Goal: Task Accomplishment & Management: Complete application form

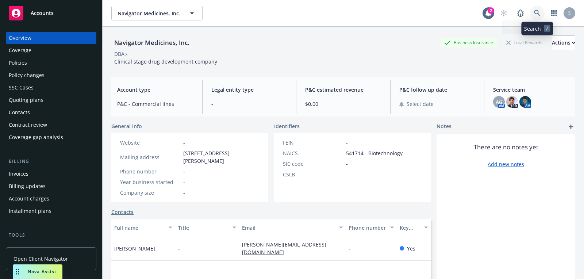
click at [537, 16] on icon at bounding box center [537, 13] width 7 height 7
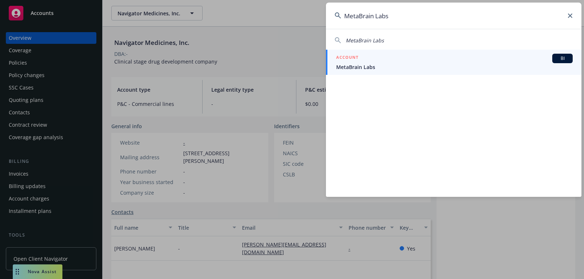
type input "MetaBrain Labs"
click at [416, 64] on span "MetaBrain Labs" at bounding box center [454, 67] width 237 height 8
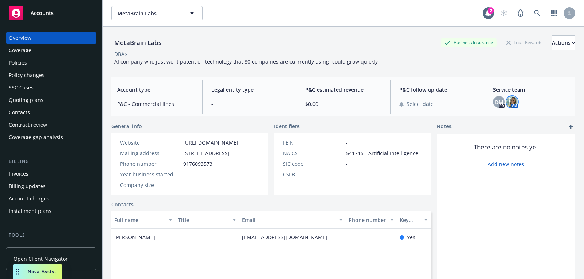
click at [513, 104] on img at bounding box center [512, 102] width 12 height 12
click at [501, 104] on span "DM" at bounding box center [499, 102] width 8 height 8
click at [405, 51] on div "DBA: -" at bounding box center [343, 54] width 464 height 8
click at [46, 19] on div "Accounts" at bounding box center [51, 13] width 85 height 15
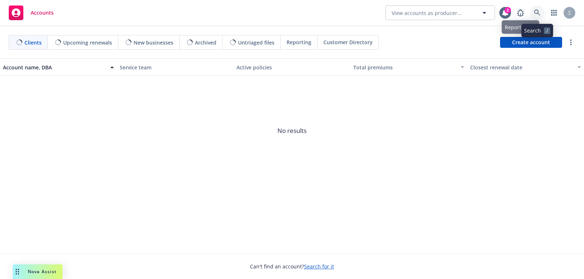
click at [541, 15] on link at bounding box center [537, 12] width 15 height 15
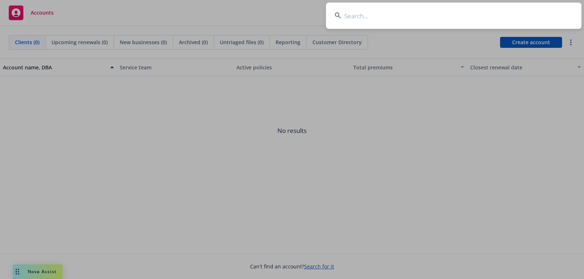
type input "Ironwood Protection Group"
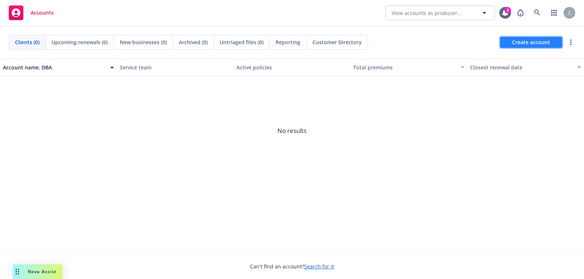
click at [531, 39] on span "Create account" at bounding box center [531, 42] width 38 height 14
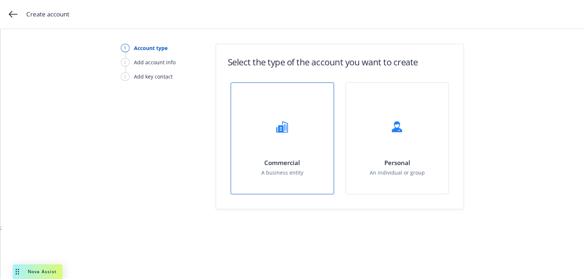
click at [261, 138] on div "Commercial A business entity" at bounding box center [282, 138] width 103 height 111
select select "US"
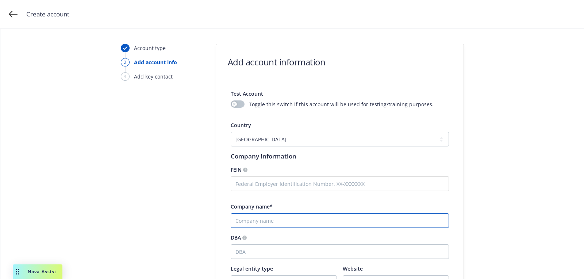
click at [263, 218] on input "Company name*" at bounding box center [340, 220] width 218 height 15
paste input "Ironwood Protection Group"
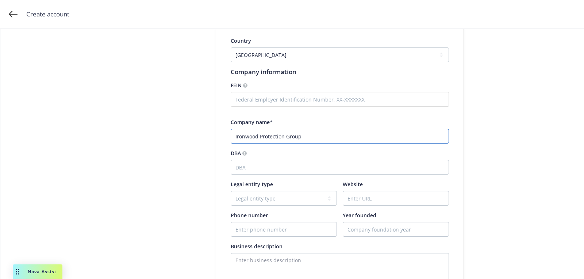
scroll to position [135, 0]
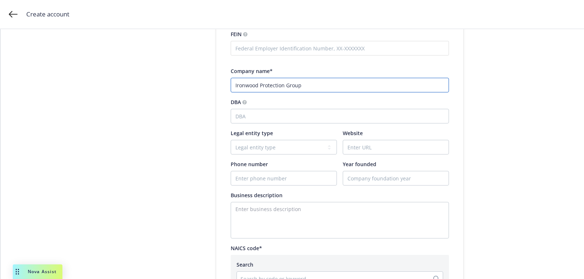
type input "Ironwood Protection Group"
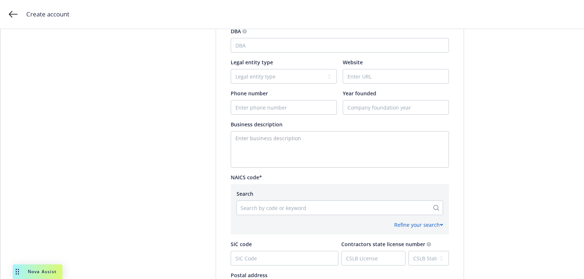
scroll to position [364, 0]
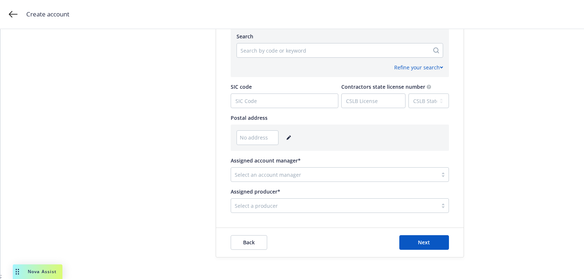
click at [300, 176] on div at bounding box center [334, 174] width 199 height 9
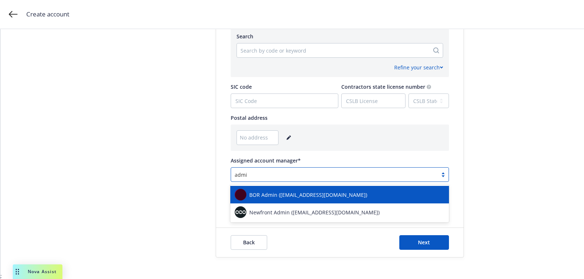
type input "admin"
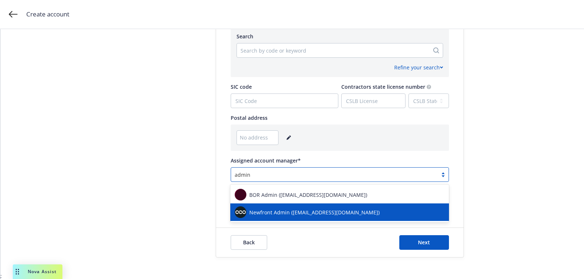
click at [313, 208] on div "Newfront Admin ([EMAIL_ADDRESS][DOMAIN_NAME])" at bounding box center [340, 212] width 210 height 12
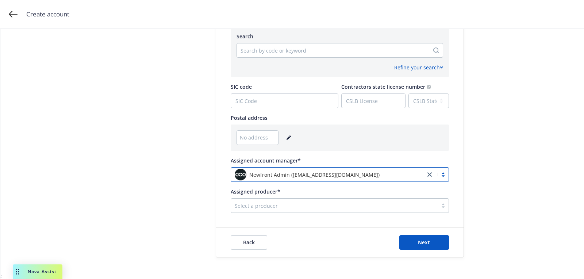
click at [313, 208] on div at bounding box center [334, 205] width 199 height 9
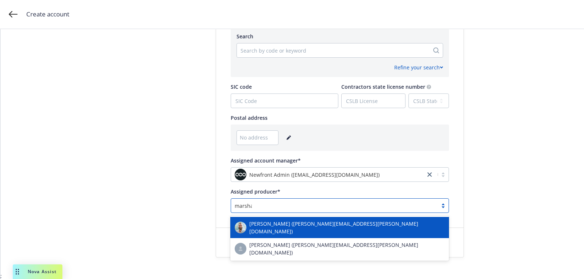
type input "marshall"
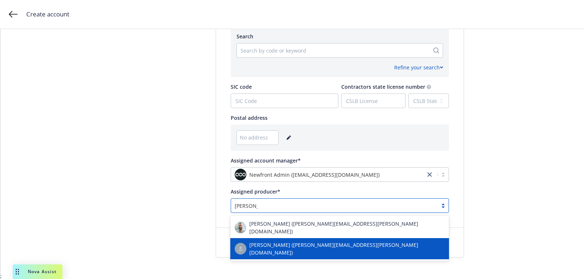
click at [302, 241] on div "[PERSON_NAME] ([PERSON_NAME][EMAIL_ADDRESS][PERSON_NAME][DOMAIN_NAME])" at bounding box center [340, 248] width 210 height 15
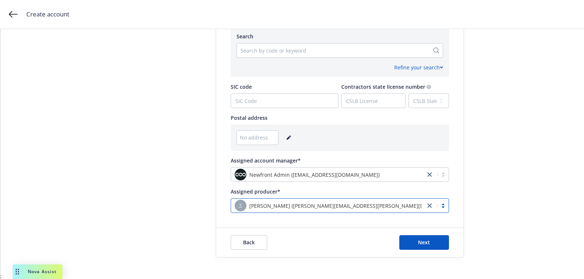
click at [290, 48] on div at bounding box center [333, 50] width 185 height 9
paste input "928110"
type input "928110"
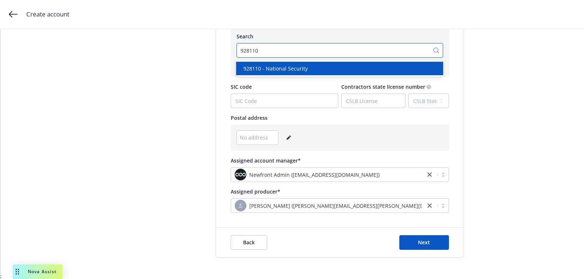
click at [290, 70] on span "928110 - National Security" at bounding box center [276, 69] width 64 height 8
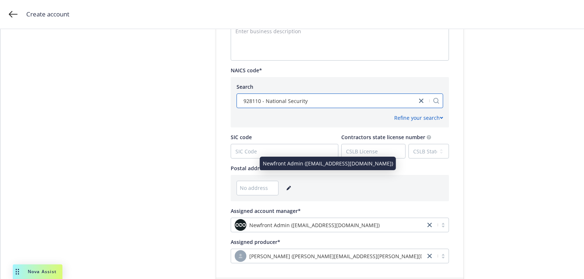
scroll to position [362, 0]
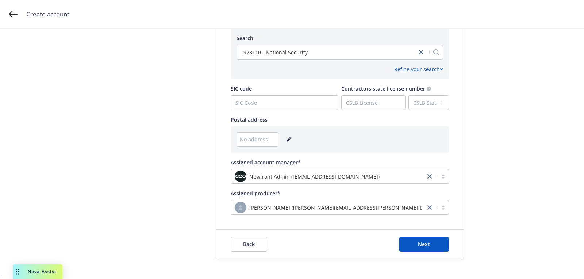
click at [290, 135] on div "No address" at bounding box center [340, 139] width 207 height 15
click at [290, 137] on link "editPencil" at bounding box center [288, 139] width 9 height 9
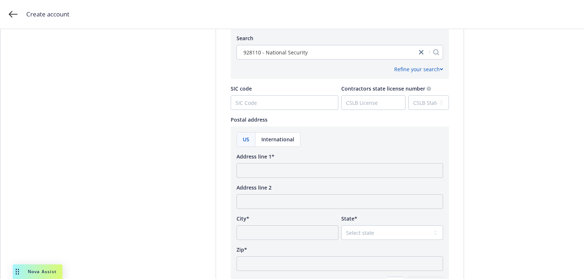
click at [271, 160] on div "Address line 1*" at bounding box center [340, 165] width 207 height 25
click at [265, 169] on input "Address line 1*" at bounding box center [340, 170] width 207 height 15
paste input "2810 North Church Street Wilmington, DE 19802 United States"
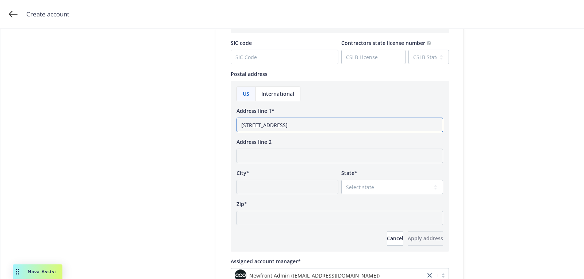
scroll to position [414, 0]
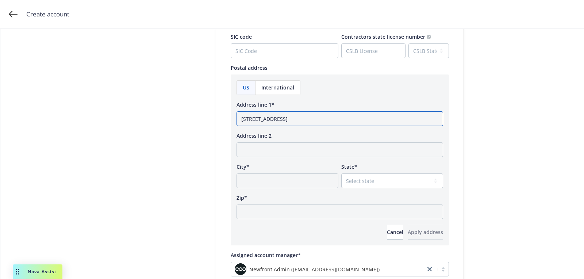
drag, startPoint x: 361, startPoint y: 118, endPoint x: 456, endPoint y: 122, distance: 95.3
click at [371, 119] on input "2810 North Church Street Wilmington, DE 19802 United States" at bounding box center [340, 118] width 207 height 15
click at [351, 122] on input "2810 North Church Street Wilmington, DE 19802" at bounding box center [340, 118] width 207 height 15
type input "2810 North Church Street Wilmington, DE"
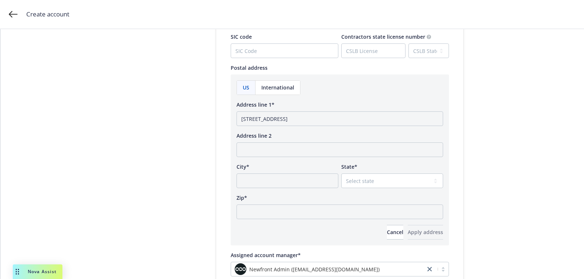
click at [318, 222] on div "US International Address line 1* 2810 North Church Street Wilmington, DE Addres…" at bounding box center [340, 159] width 207 height 159
paste input "19802"
click at [318, 217] on input "Zip*" at bounding box center [340, 211] width 207 height 15
type input "19802"
click at [360, 188] on div "US International Address line 1* 2810 North Church Street Wilmington, DE Addres…" at bounding box center [340, 159] width 207 height 159
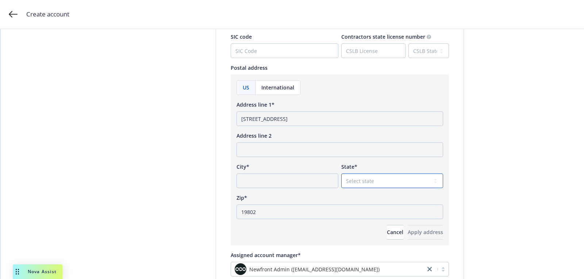
click at [360, 180] on select "Select state Alabama Alaska American Samoa Arizona Arkansas Baker Island Califo…" at bounding box center [392, 180] width 102 height 15
select select "DE"
click at [341, 173] on select "Select state Alabama Alaska American Samoa Arizona Arkansas Baker Island Califo…" at bounding box center [392, 180] width 102 height 15
click at [311, 118] on input "2810 North Church Street Wilmington, DE" at bounding box center [340, 118] width 207 height 15
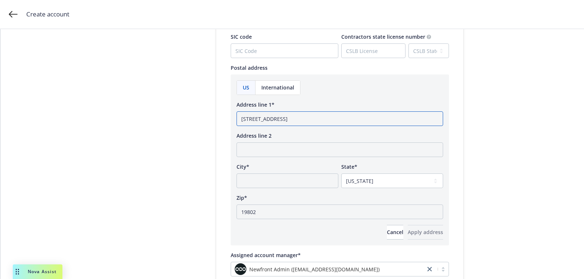
type input "2810 North Church Street, DE"
click at [289, 184] on input "City*" at bounding box center [288, 180] width 102 height 15
paste input "Wilmington"
type input "Wilmington"
drag, startPoint x: 301, startPoint y: 122, endPoint x: 384, endPoint y: 116, distance: 83.0
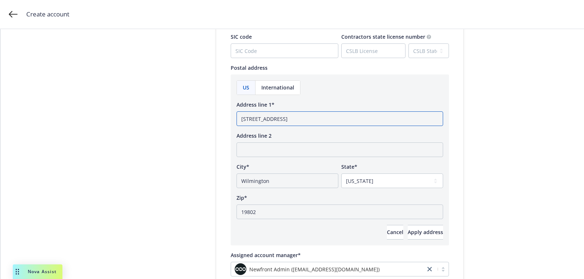
click at [384, 116] on input "2810 North Church Street, DE" at bounding box center [340, 118] width 207 height 15
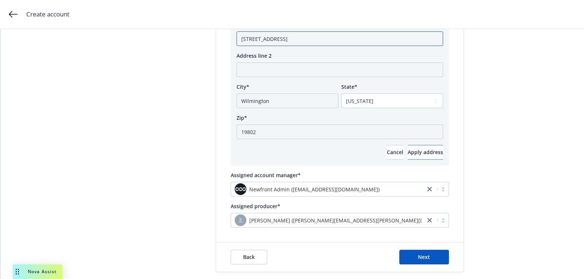
type input "2810 North Church Street"
click at [423, 151] on span "Apply address" at bounding box center [425, 152] width 35 height 7
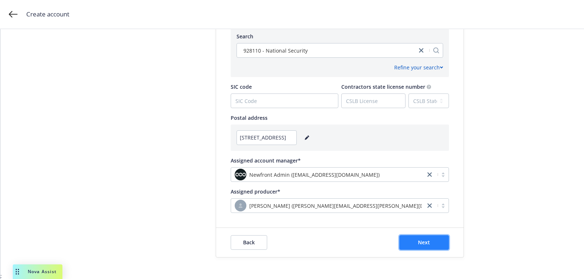
click at [424, 237] on button "Next" at bounding box center [424, 242] width 50 height 15
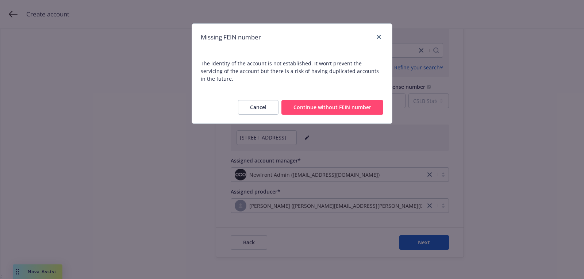
click at [337, 110] on div "Cancel Continue without FEIN number" at bounding box center [292, 107] width 200 height 32
click at [329, 100] on button "Continue without FEIN number" at bounding box center [332, 107] width 102 height 15
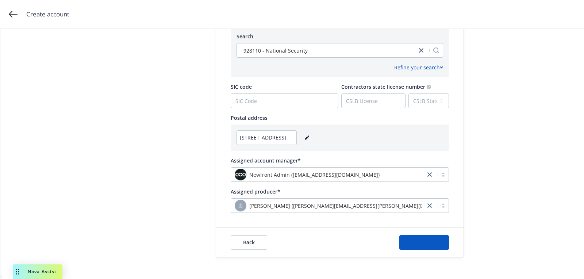
scroll to position [0, 0]
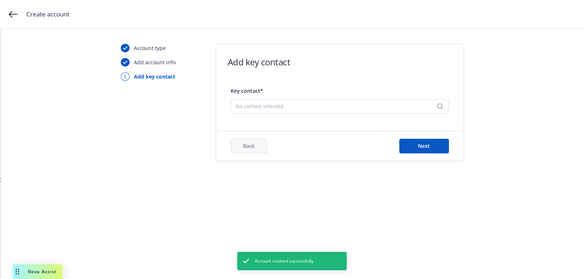
click at [356, 101] on div "No contact selected" at bounding box center [340, 106] width 218 height 15
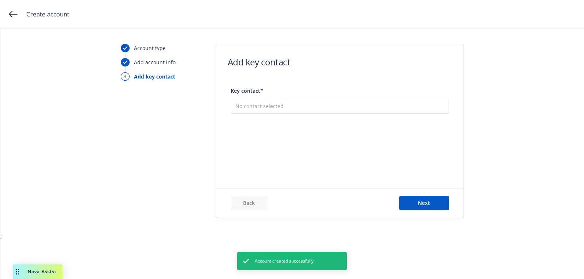
click at [336, 148] on button "Add new contact" at bounding box center [339, 142] width 209 height 15
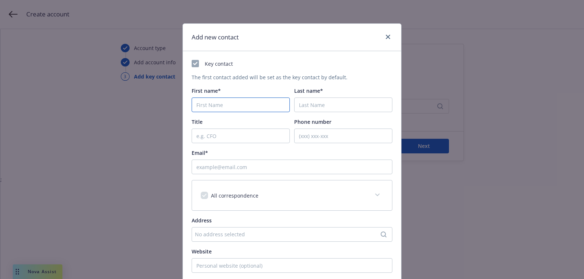
click at [223, 105] on input "First name*" at bounding box center [241, 104] width 98 height 15
paste input "Tom Goheen"
click at [223, 105] on input "Tom Goheen" at bounding box center [241, 104] width 98 height 15
type input "Tom"
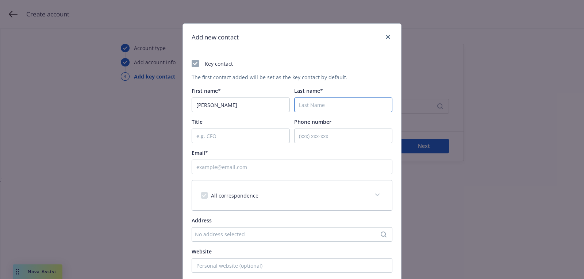
click at [333, 105] on input "Last name*" at bounding box center [343, 104] width 98 height 15
paste input "Goheen"
type input "Goheen"
click at [322, 137] on input "Phone number" at bounding box center [343, 136] width 98 height 15
paste input "(202) 359-1547"
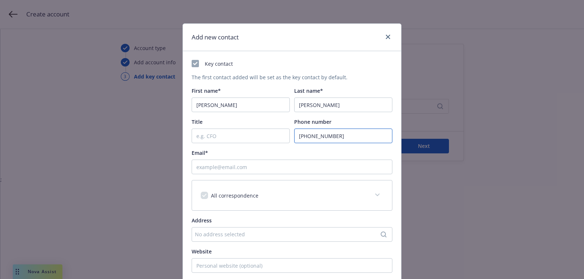
type input "(202) 359-1547"
click at [259, 123] on div "Title" at bounding box center [241, 122] width 98 height 8
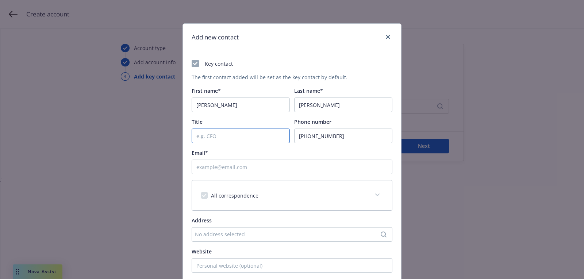
click at [244, 141] on input "Title" at bounding box center [241, 136] width 98 height 15
type input "COO"
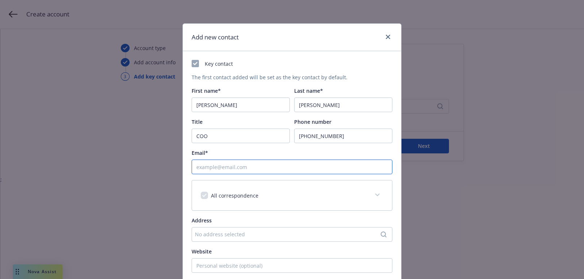
click at [273, 168] on input "Email*" at bounding box center [292, 167] width 201 height 15
paste input "tom@ironwoodpg.com"
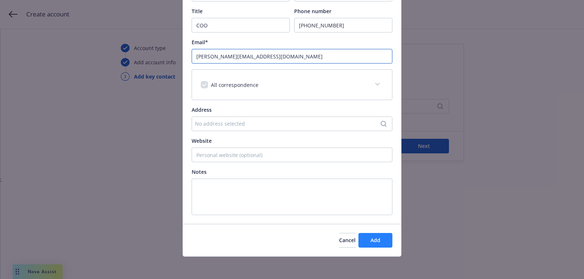
type input "tom@ironwoodpg.com"
click at [373, 239] on span "Add" at bounding box center [376, 240] width 10 height 7
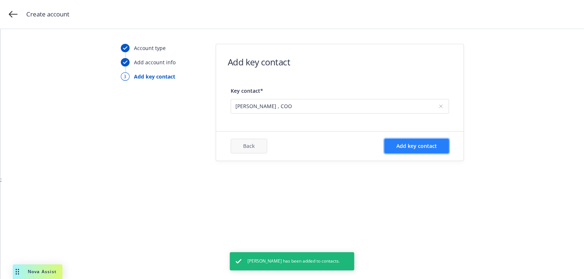
click at [425, 144] on span "Add key contact" at bounding box center [416, 145] width 41 height 7
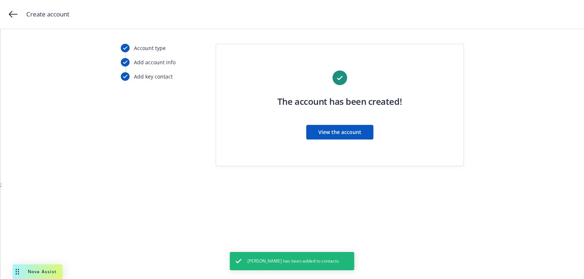
click at [337, 137] on button "View the account" at bounding box center [339, 132] width 67 height 15
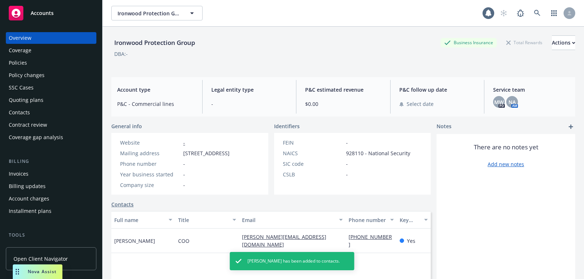
click at [49, 104] on div "Quoting plans" at bounding box center [51, 100] width 85 height 12
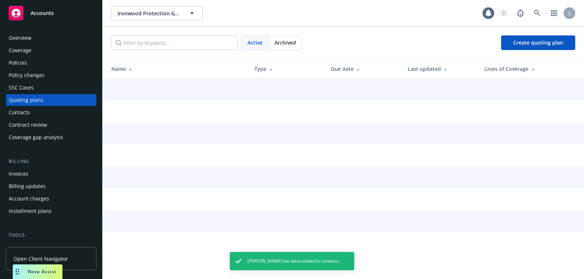
click at [81, 43] on div "Overview" at bounding box center [51, 38] width 85 height 12
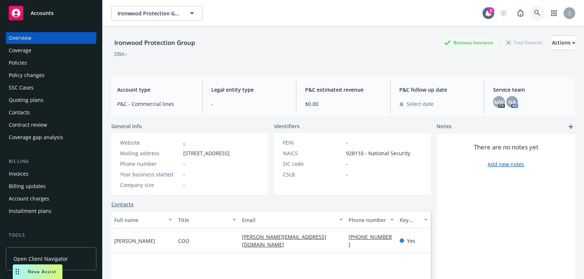
click at [542, 13] on link at bounding box center [537, 13] width 15 height 15
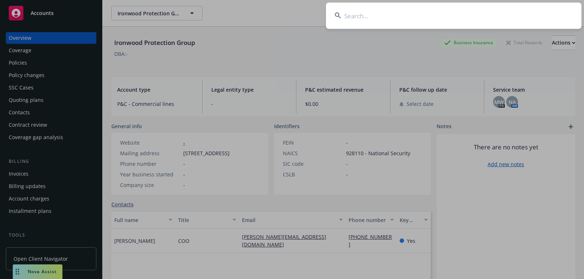
type input "NOT_ALLOWED"
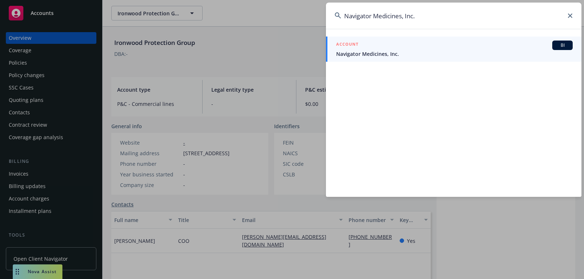
type input "Navigator Medicines, Inc."
click at [471, 48] on div "ACCOUNT BI" at bounding box center [454, 45] width 237 height 9
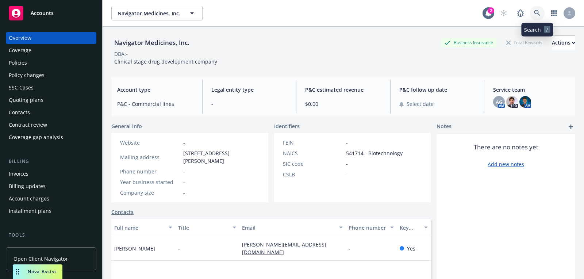
click at [538, 10] on icon at bounding box center [537, 13] width 7 height 7
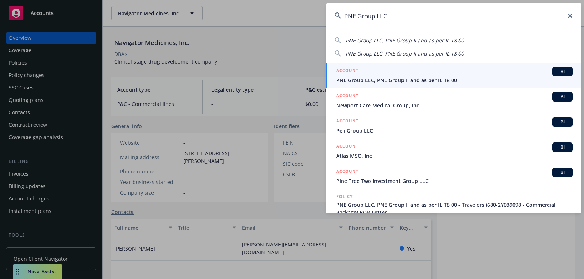
type input "PNE Group LLC"
click at [474, 72] on div "ACCOUNT BI" at bounding box center [454, 71] width 237 height 9
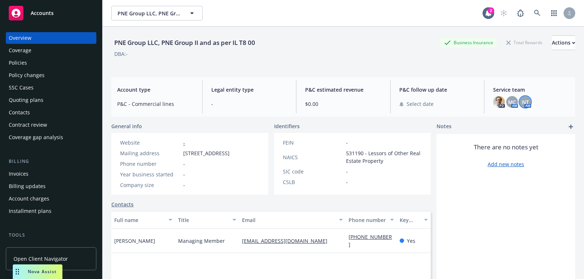
click at [529, 102] on div "NT" at bounding box center [526, 102] width 12 height 12
click at [513, 98] on span "MC" at bounding box center [512, 102] width 8 height 8
click at [431, 74] on div "PNE Group LLC, PNE Group II and as per IL T8 00 Business Insurance Total Reward…" at bounding box center [343, 162] width 464 height 270
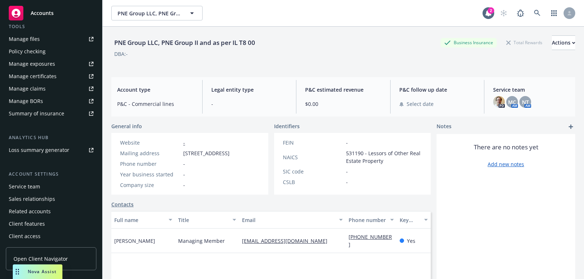
click at [48, 175] on div "Account settings" at bounding box center [51, 173] width 91 height 7
click at [43, 184] on div "Service team" at bounding box center [51, 187] width 85 height 12
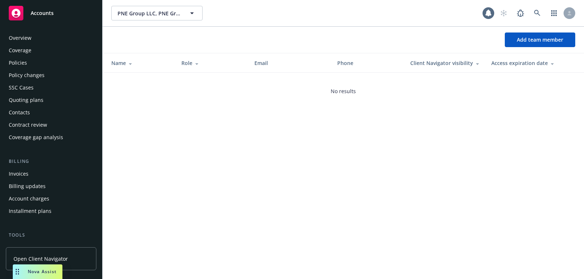
scroll to position [208, 0]
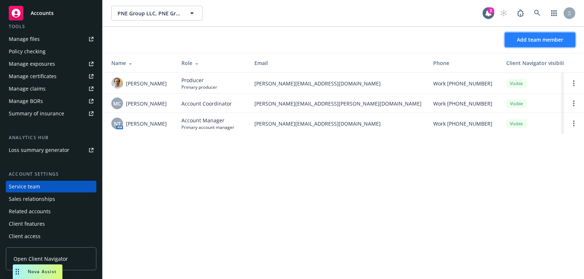
click at [533, 40] on span "Add team member" at bounding box center [540, 39] width 46 height 7
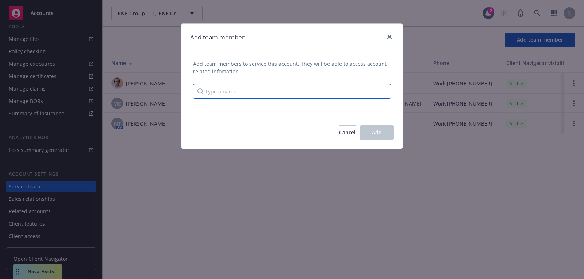
click at [288, 89] on input "Type a name" at bounding box center [292, 91] width 198 height 15
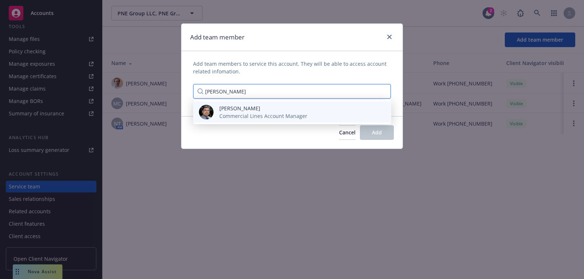
type input "marlowe"
click at [267, 108] on span "Marlowe Milo" at bounding box center [263, 108] width 88 height 8
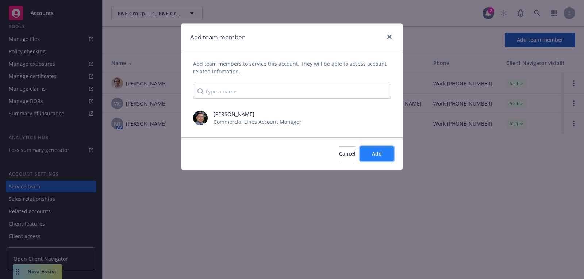
click at [375, 154] on span "Add" at bounding box center [377, 153] width 10 height 7
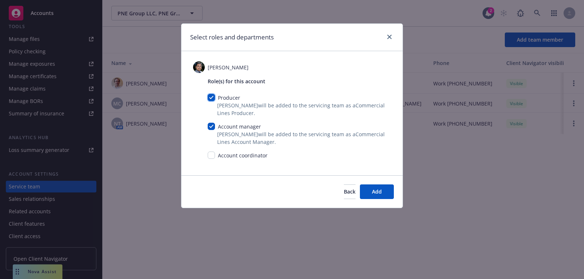
click at [210, 100] on input "checkbox" at bounding box center [211, 97] width 7 height 7
checkbox input "false"
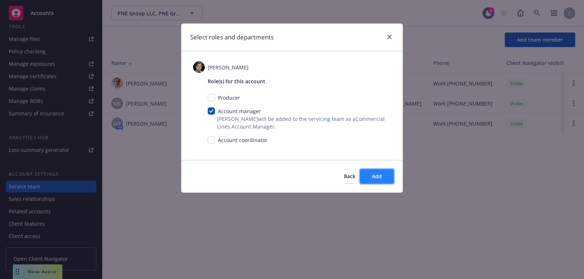
click at [386, 179] on button "Add" at bounding box center [377, 176] width 34 height 15
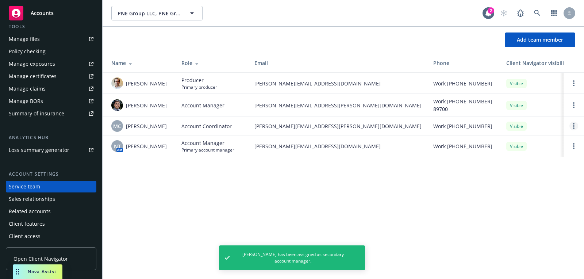
click at [574, 122] on link "Open options" at bounding box center [574, 126] width 9 height 9
click at [538, 103] on span "Remove account coordinator" at bounding box center [525, 104] width 88 height 7
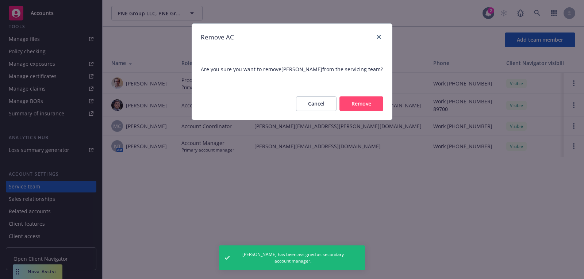
click at [308, 110] on button "Cancel" at bounding box center [316, 103] width 41 height 15
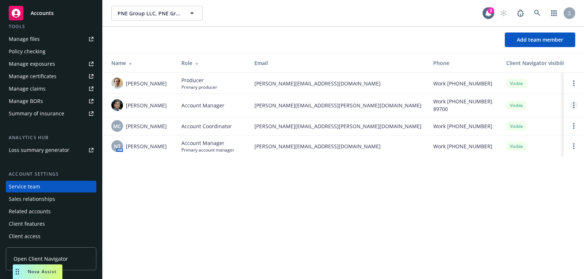
click at [572, 107] on link "Open options" at bounding box center [574, 105] width 9 height 9
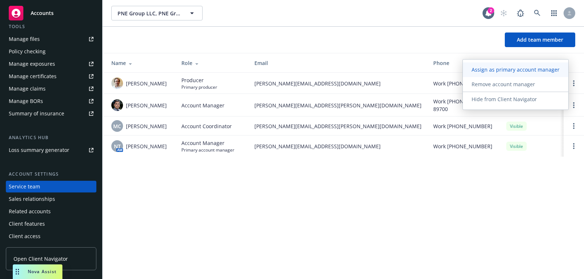
click at [536, 74] on link "Assign as primary account manager" at bounding box center [516, 69] width 106 height 15
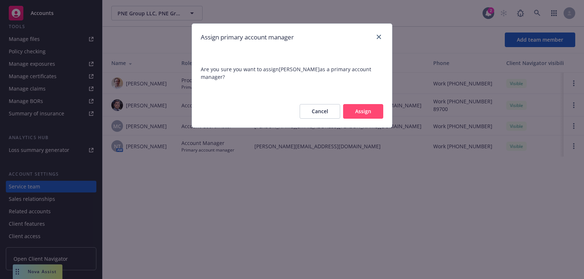
click at [364, 116] on button "Assign" at bounding box center [363, 111] width 40 height 15
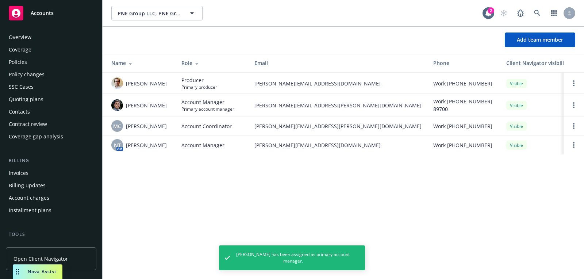
scroll to position [0, 0]
click at [44, 105] on div "Quoting plans" at bounding box center [51, 100] width 85 height 12
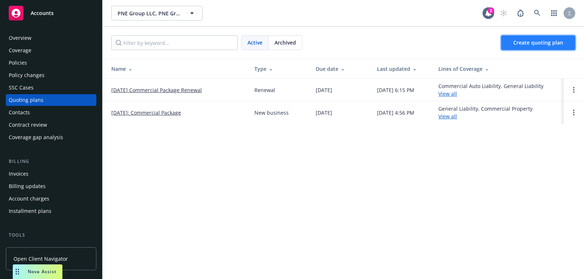
click at [536, 40] on span "Create quoting plan" at bounding box center [538, 42] width 50 height 7
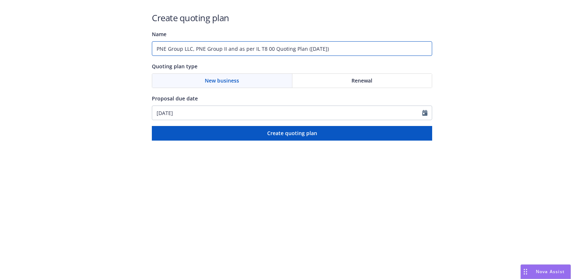
click at [268, 54] on input "PNE Group LLC, PNE Group II and as per IL T8 00 Quoting Plan ([DATE])" at bounding box center [292, 48] width 280 height 15
type input "[DATE]"
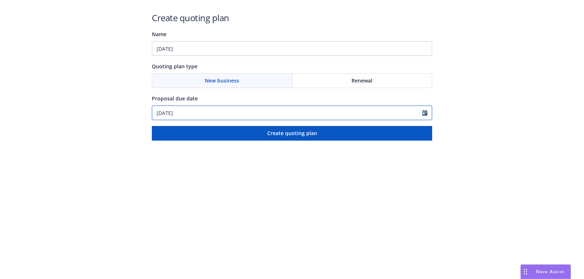
click at [241, 107] on input "[DATE]" at bounding box center [287, 113] width 270 height 14
select select "9"
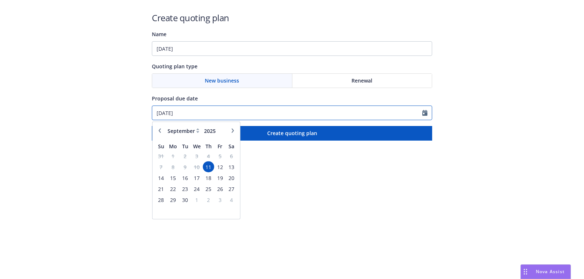
paste input "[DATE]"
type input "[DATE]"
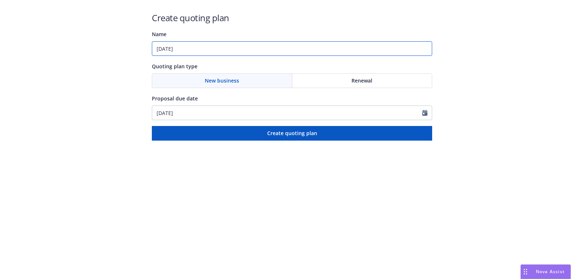
click at [239, 50] on input "[DATE]" at bounding box center [292, 48] width 280 height 15
paste input "Commercial Package"
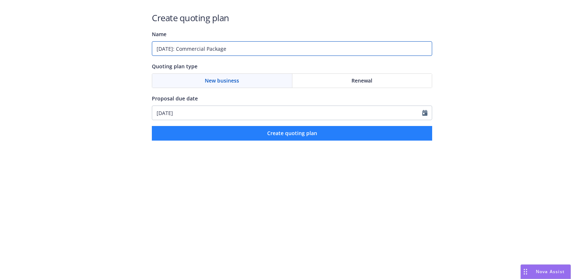
type input "[DATE]: Commercial Package"
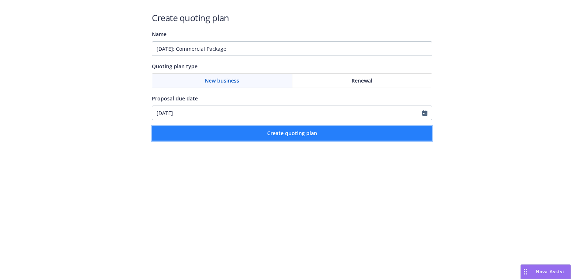
click at [270, 139] on button "Create quoting plan" at bounding box center [292, 133] width 280 height 15
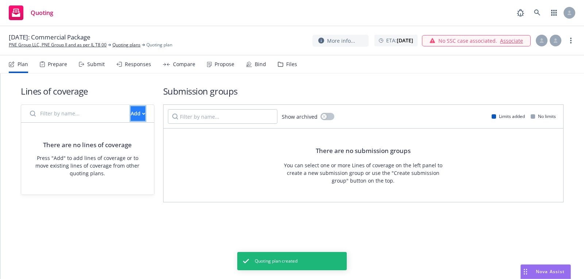
click at [137, 108] on button "Add" at bounding box center [138, 113] width 15 height 15
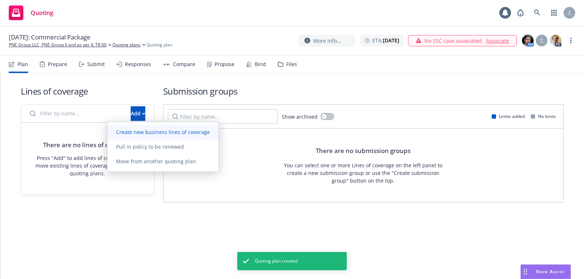
click at [145, 129] on span "Create new business lines of coverage" at bounding box center [162, 132] width 111 height 7
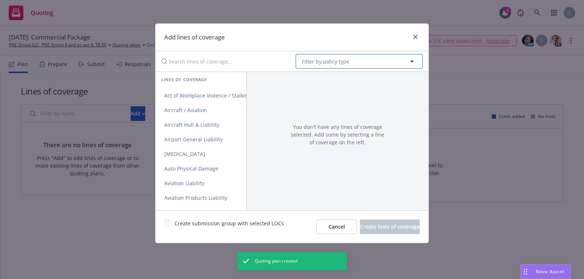
click at [368, 64] on button "Filter by policy type" at bounding box center [359, 61] width 127 height 15
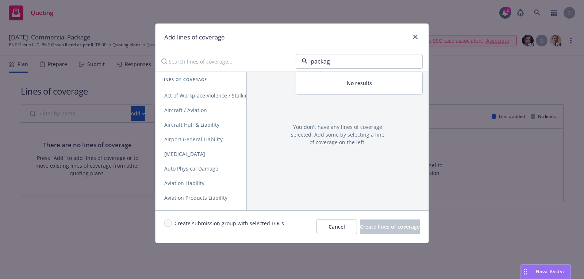
type input "package"
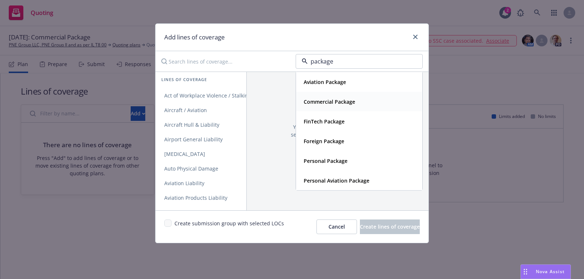
click at [352, 100] on strong "Commercial Package" at bounding box center [329, 101] width 51 height 7
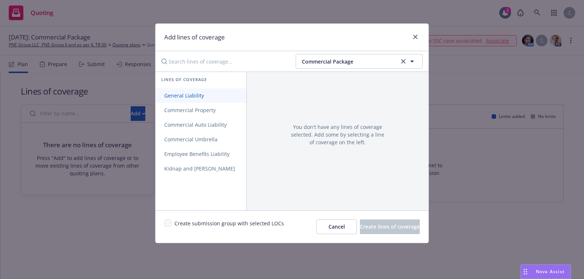
click at [213, 94] on link "General Liability" at bounding box center [201, 95] width 91 height 15
click at [213, 112] on span "Commercial Property" at bounding box center [190, 110] width 69 height 7
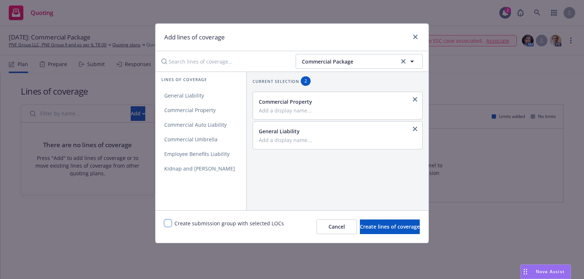
click at [170, 222] on input "checkbox" at bounding box center [167, 222] width 7 height 7
checkbox input "true"
click at [357, 234] on div "Create submission group with selected LOCs Cancel Create lines of coverage" at bounding box center [292, 226] width 273 height 32
click at [360, 232] on button "Create lines of coverage" at bounding box center [390, 226] width 60 height 15
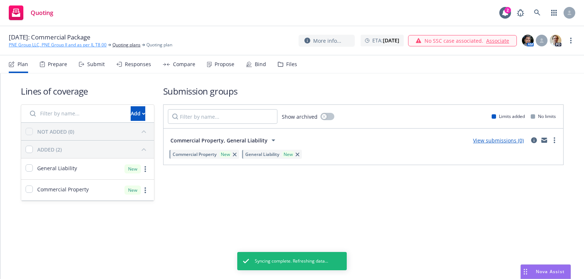
click at [101, 47] on link "PNE Group LLC, PNE Group II and as per IL T8 00" at bounding box center [58, 45] width 98 height 7
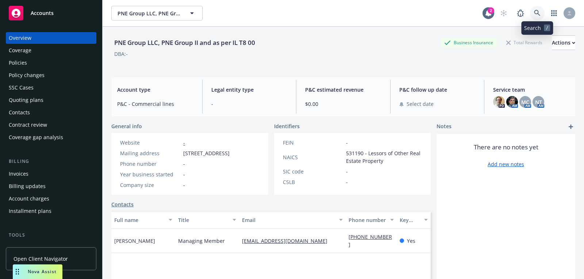
click at [537, 11] on icon at bounding box center [537, 13] width 7 height 7
drag, startPoint x: 77, startPoint y: 12, endPoint x: 97, endPoint y: 12, distance: 20.1
click at [77, 12] on div "Accounts" at bounding box center [51, 13] width 85 height 15
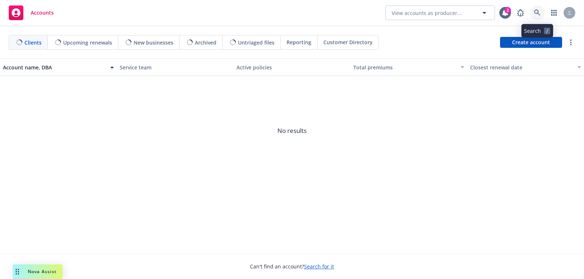
click at [533, 14] on link at bounding box center [537, 12] width 15 height 15
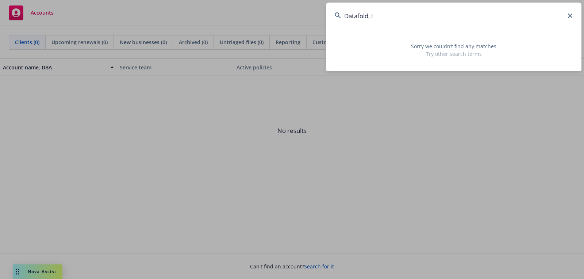
type input "Datafold,"
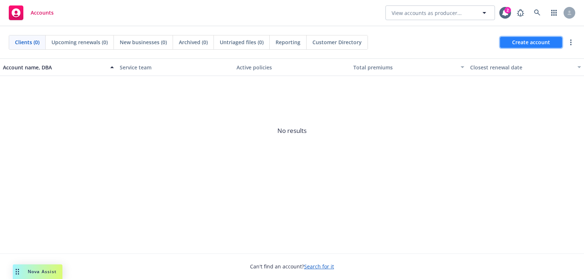
click at [529, 38] on span "Create account" at bounding box center [531, 42] width 38 height 14
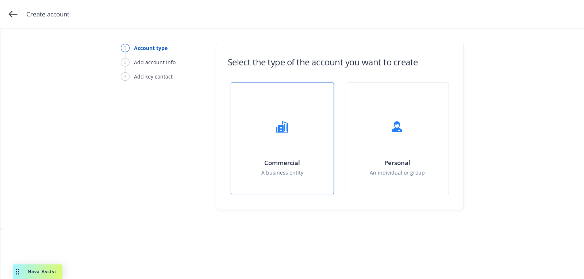
click at [310, 122] on div "Commercial A business entity" at bounding box center [282, 138] width 103 height 111
select select "US"
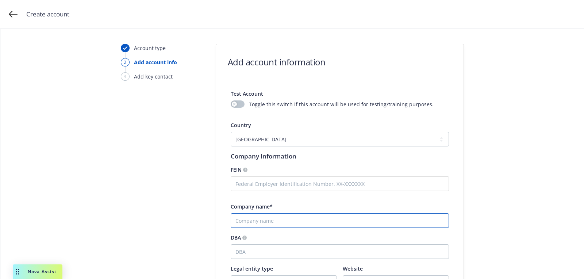
click at [275, 213] on input "Company name*" at bounding box center [340, 220] width 218 height 15
paste input "Datafold, Inc."
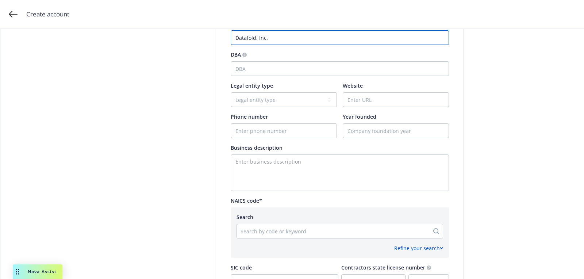
scroll to position [183, 0]
type input "Datafold, Inc."
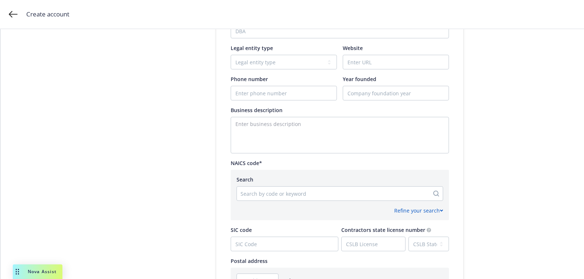
scroll to position [252, 0]
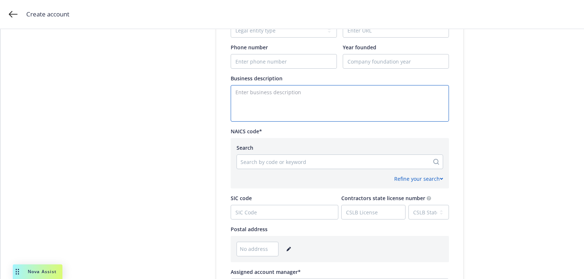
click at [272, 120] on textarea "Enter business description" at bounding box center [340, 103] width 218 height 37
paste textarea "Database & File Management Software;Business Intelligence (BI) Software;Enginee…"
type textarea "Database & File Management Software;Business Intelligence (BI) Software;Enginee…"
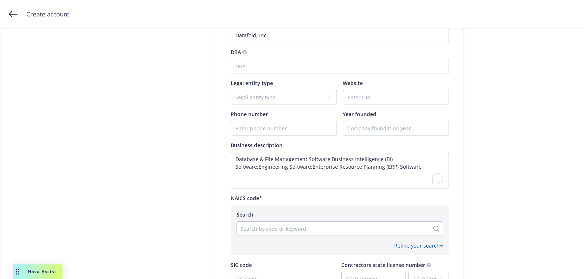
click at [404, 105] on div "Test Account Toggle this switch if this account will be used for testing/traini…" at bounding box center [340, 144] width 218 height 494
click at [392, 102] on input "Website" at bounding box center [396, 97] width 106 height 14
paste input "datafold.com"
type input "datafold.com"
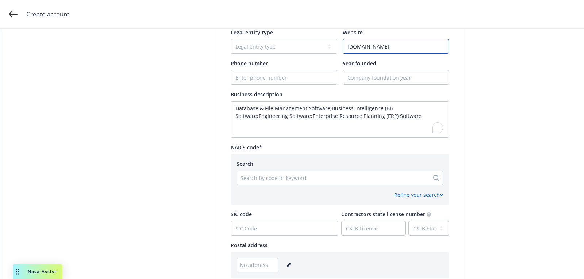
scroll to position [360, 0]
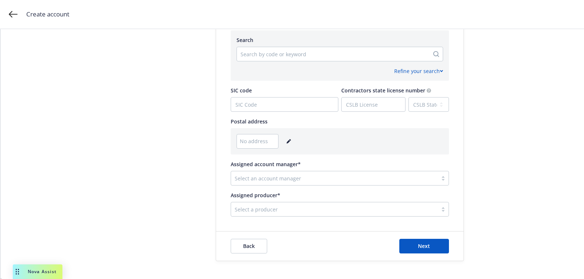
click at [288, 137] on link "editPencil" at bounding box center [288, 141] width 9 height 9
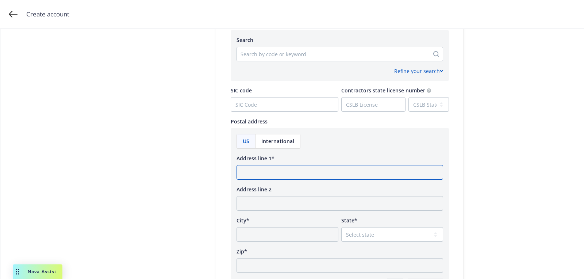
click at [287, 170] on input "Address line 1*" at bounding box center [340, 172] width 207 height 15
paste input "340 S Lemon Ave 7573 San Francisco, California 94110"
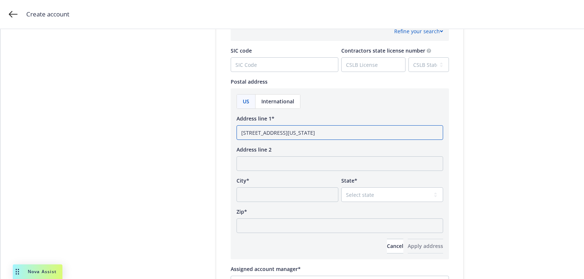
scroll to position [403, 0]
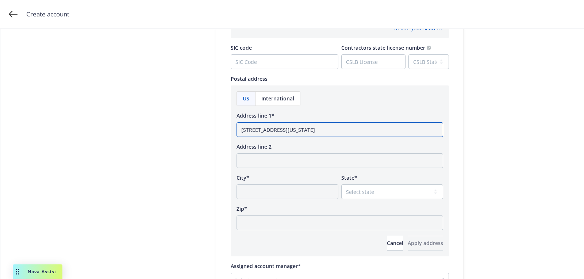
click at [366, 129] on input "340 S Lemon Ave 7573 San Francisco, California 94110" at bounding box center [340, 129] width 207 height 15
type input "340 S Lemon Ave 7573 San Francisco, California"
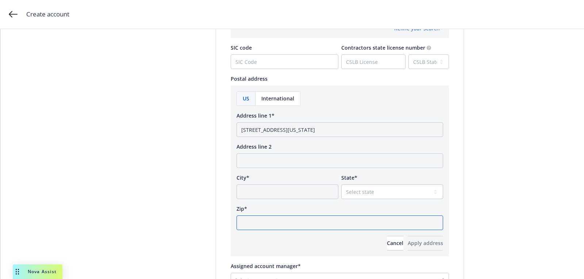
click at [345, 226] on input "Zip*" at bounding box center [340, 222] width 207 height 15
paste input "94110"
type input "94110"
click at [368, 193] on select "Select state Alabama Alaska American Samoa Arizona Arkansas Baker Island Califo…" at bounding box center [392, 191] width 102 height 15
select select "CA"
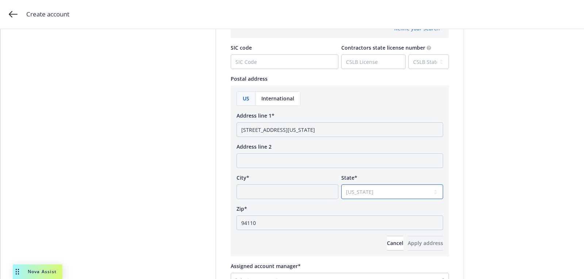
click at [341, 184] on select "Select state Alabama Alaska American Samoa Arizona Arkansas Baker Island Califo…" at bounding box center [392, 191] width 102 height 15
drag, startPoint x: 329, startPoint y: 130, endPoint x: 296, endPoint y: 130, distance: 33.2
click at [296, 130] on input "340 S Lemon Ave 7573 San Francisco, California" at bounding box center [340, 129] width 207 height 15
type input "340 S Lemon Ave 7573 California"
click at [295, 185] on input "City*" at bounding box center [288, 191] width 102 height 15
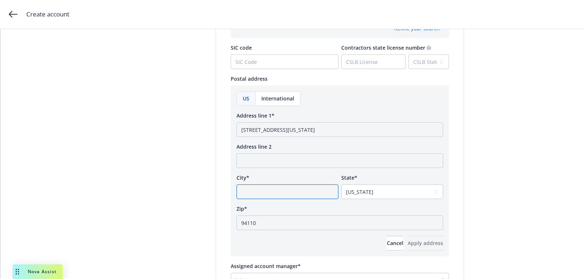
paste input "San Francisco,"
type input "San Francisco"
click at [312, 129] on input "340 S Lemon Ave 7573 California" at bounding box center [340, 129] width 207 height 15
type input "340 S Lemon Ave 7573"
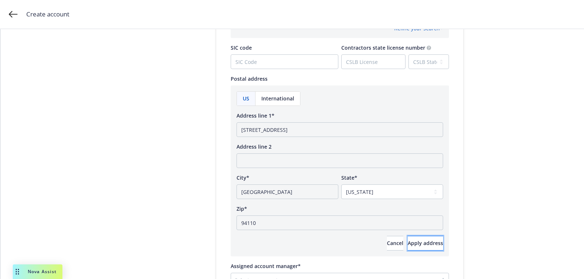
click at [408, 242] on button "Apply address" at bounding box center [425, 243] width 35 height 15
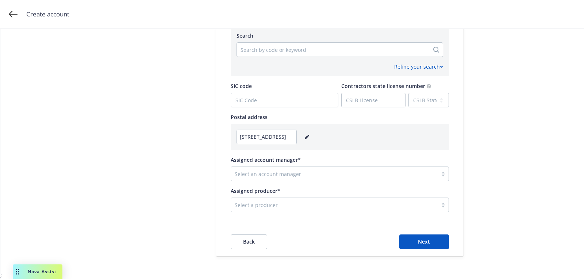
scroll to position [364, 0]
click at [282, 203] on div at bounding box center [334, 205] width 199 height 9
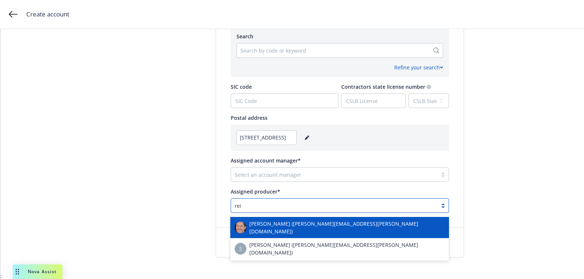
type input "reid"
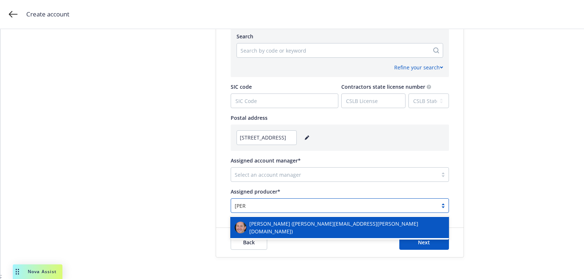
click at [282, 225] on span "Chris Reid (chris.reid@newfront.com)" at bounding box center [346, 227] width 195 height 15
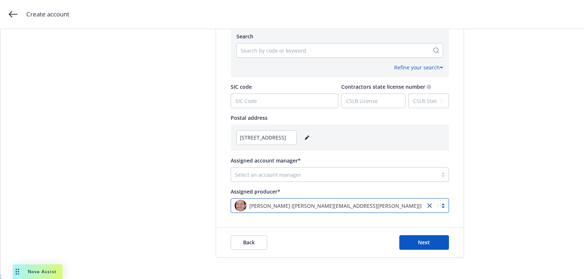
click at [281, 176] on div at bounding box center [334, 174] width 199 height 9
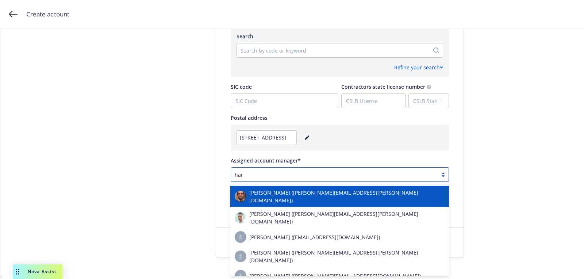
type input "harr"
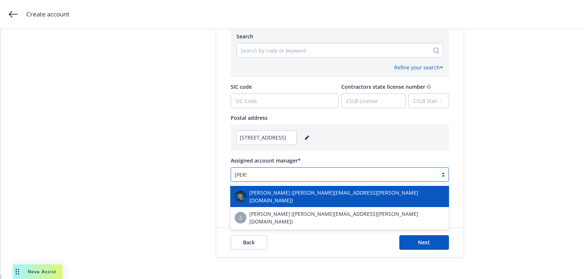
click at [271, 196] on span "Harrison Kepp (harrison.kepp@newfront.com)" at bounding box center [346, 196] width 195 height 15
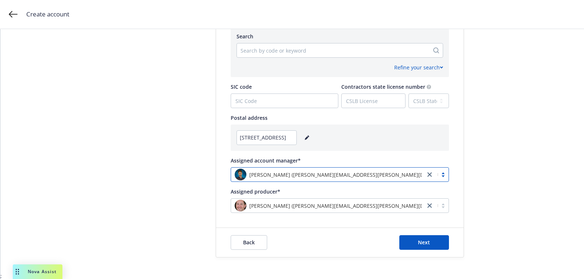
click at [298, 55] on div "Search by code or keyword" at bounding box center [333, 51] width 192 height 12
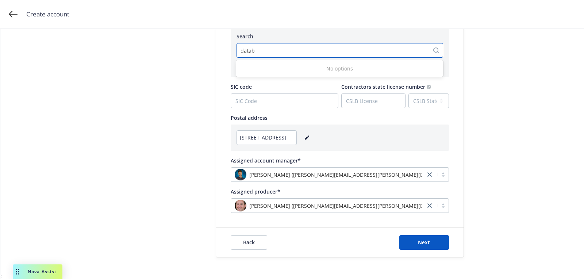
type input "data"
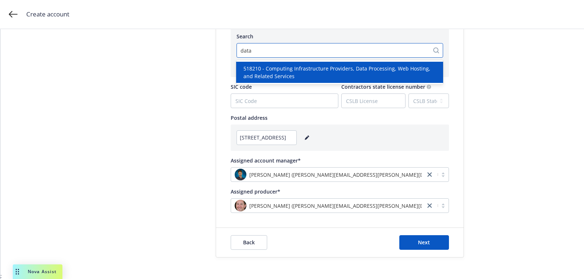
click at [297, 68] on span "518210 - Computing Infrastructure Providers, Data Processing, Web Hosting, and …" at bounding box center [341, 72] width 195 height 15
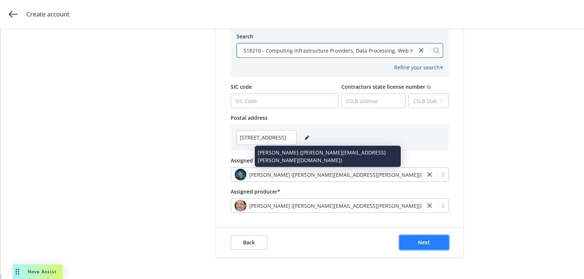
click at [431, 239] on button "Next" at bounding box center [424, 242] width 50 height 15
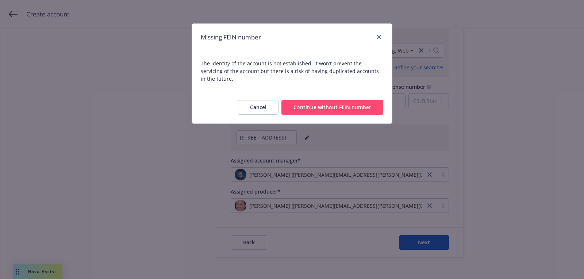
click at [353, 105] on button "Continue without FEIN number" at bounding box center [332, 107] width 102 height 15
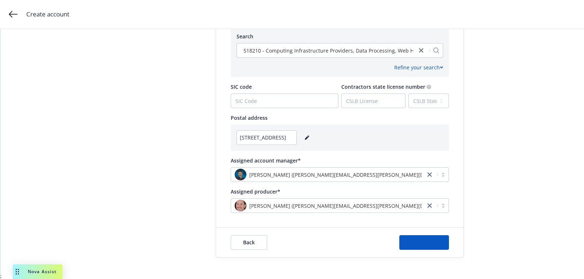
scroll to position [0, 0]
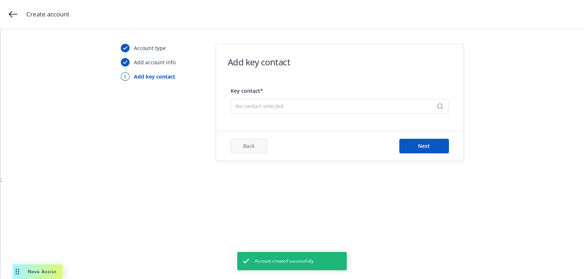
click at [326, 111] on div "No contact selected" at bounding box center [340, 106] width 218 height 15
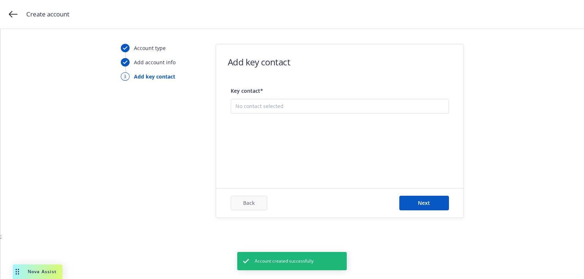
click at [326, 146] on button "Add new contact" at bounding box center [339, 143] width 209 height 15
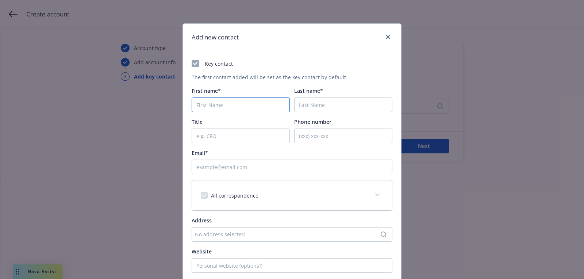
click at [269, 104] on input "First name*" at bounding box center [241, 104] width 98 height 15
paste input "Howard"
type input "Howard"
paste input "Greene"
type input "Greene"
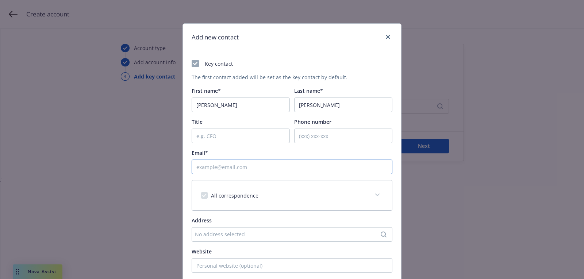
click at [262, 162] on input "Email*" at bounding box center [292, 167] width 201 height 15
paste input "howard@zeroto20.com"
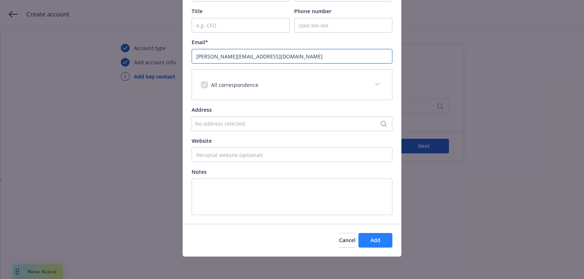
type input "howard@zeroto20.com"
click at [375, 235] on button "Add" at bounding box center [376, 240] width 34 height 15
click at [431, 149] on div "Add new contact Key contact The first contact added will be set as the key cont…" at bounding box center [292, 139] width 584 height 279
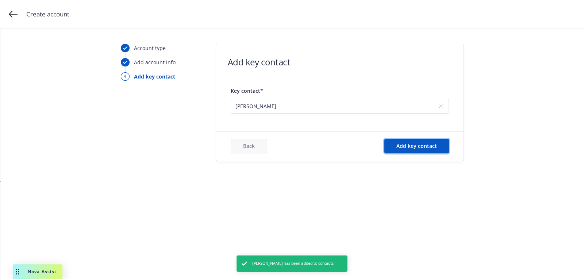
click at [431, 149] on button "Add key contact" at bounding box center [416, 146] width 65 height 15
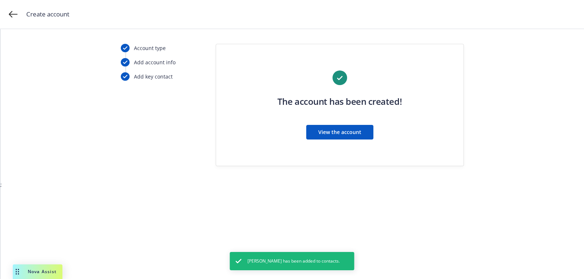
click at [298, 125] on div "View the account" at bounding box center [339, 132] width 124 height 15
click at [317, 127] on button "View the account" at bounding box center [339, 132] width 67 height 15
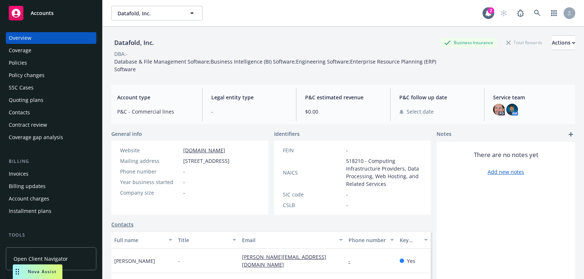
scroll to position [208, 0]
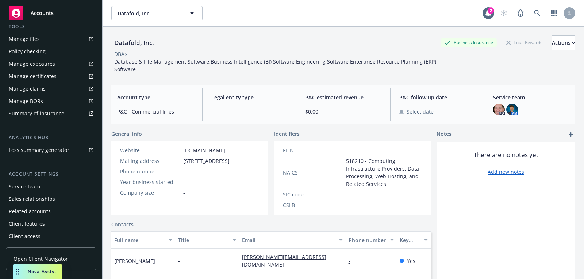
click at [61, 180] on div "Account settings Service team Sales relationships Related accounts Client featu…" at bounding box center [51, 206] width 91 height 72
click at [56, 186] on div "Service team" at bounding box center [51, 187] width 85 height 12
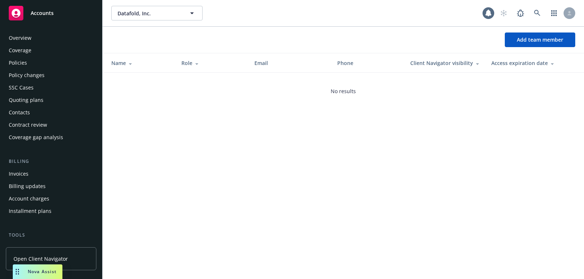
scroll to position [208, 0]
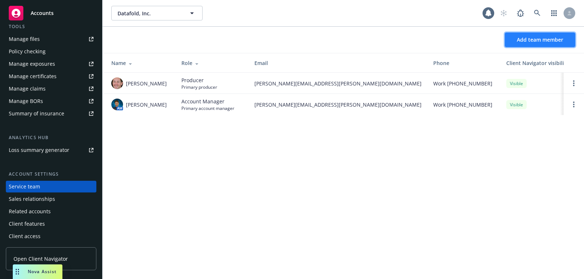
click at [547, 38] on span "Add team member" at bounding box center [540, 39] width 46 height 7
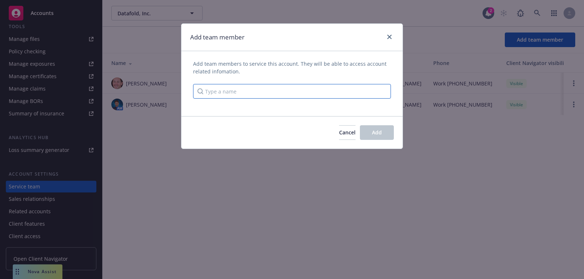
click at [304, 90] on input "Type a name" at bounding box center [292, 91] width 198 height 15
type input "doug"
click at [269, 118] on span "Account Manager, Commercial Lines Account Manager, Client Service Associate" at bounding box center [299, 119] width 160 height 15
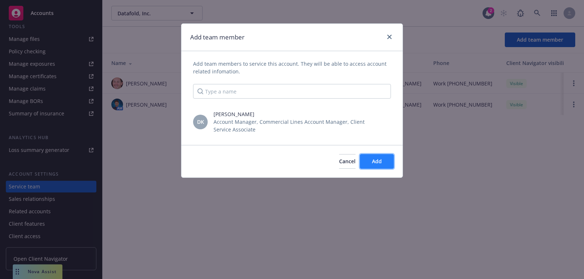
click at [389, 165] on button "Add" at bounding box center [377, 161] width 34 height 15
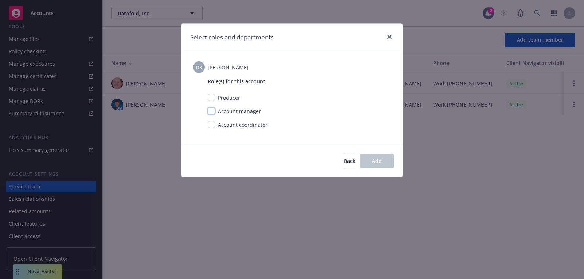
click at [212, 114] on input "checkbox" at bounding box center [211, 110] width 7 height 7
checkbox input "true"
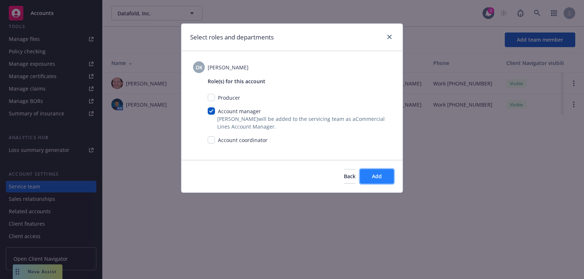
click at [375, 170] on button "Add" at bounding box center [377, 176] width 34 height 15
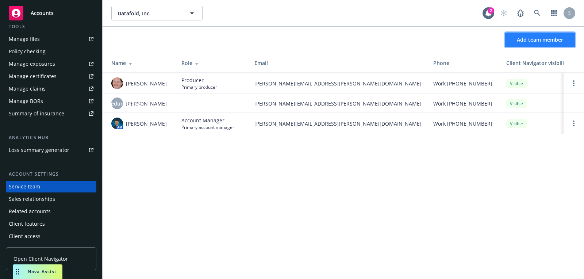
click at [525, 38] on span "Add team member" at bounding box center [540, 39] width 46 height 7
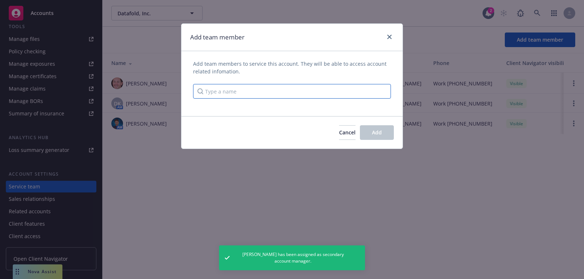
click at [269, 84] on input "Type a name" at bounding box center [292, 91] width 198 height 15
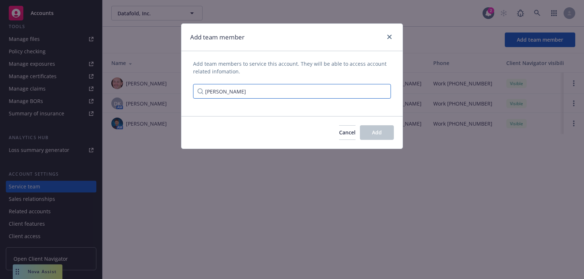
type input "[PERSON_NAME]"
click at [322, 113] on span "Account Manager, Commercial Lines Account Manager, Client Service Associate" at bounding box center [299, 119] width 160 height 15
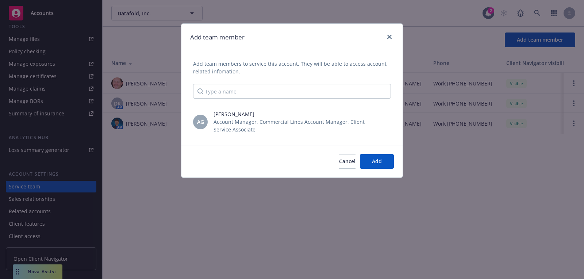
click at [395, 161] on div "Cancel Add" at bounding box center [291, 161] width 221 height 32
click at [388, 164] on button "Add" at bounding box center [377, 161] width 34 height 15
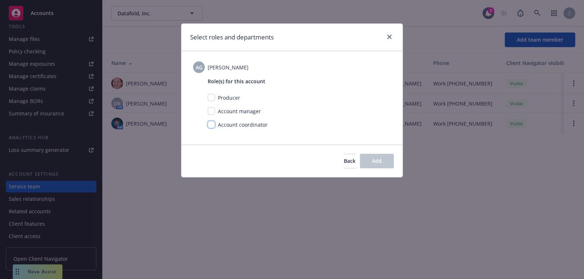
click at [211, 122] on input "checkbox" at bounding box center [211, 124] width 7 height 7
checkbox input "true"
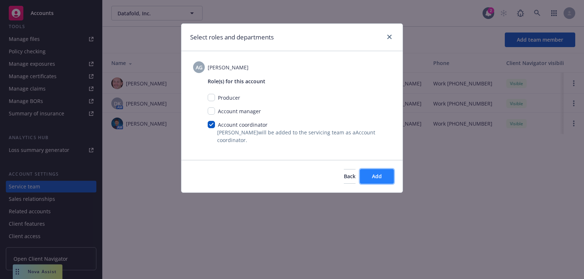
click at [376, 177] on span "Add" at bounding box center [377, 176] width 10 height 7
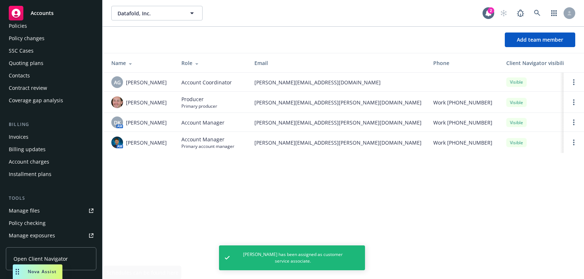
scroll to position [0, 0]
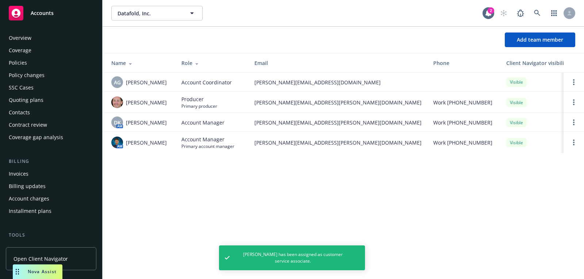
click at [38, 97] on div "Quoting plans" at bounding box center [26, 100] width 35 height 12
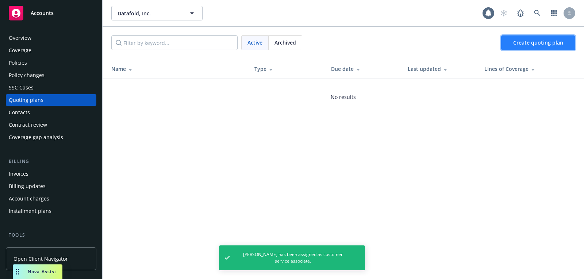
click at [544, 38] on link "Create quoting plan" at bounding box center [538, 42] width 74 height 15
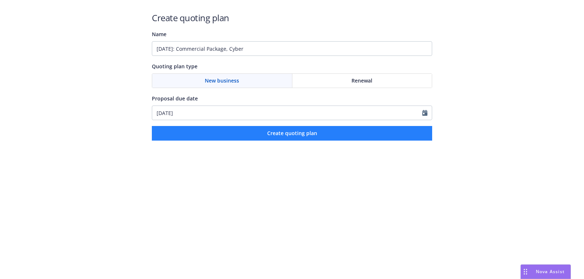
type input "09/26/2025: Commercial Package, Cyber"
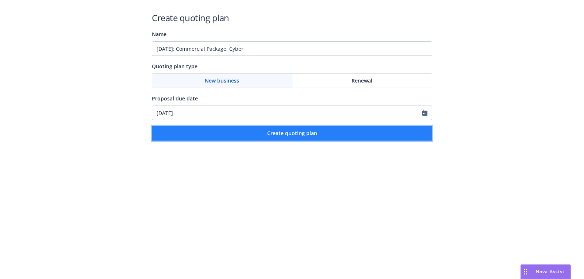
click at [244, 132] on button "Create quoting plan" at bounding box center [292, 133] width 280 height 15
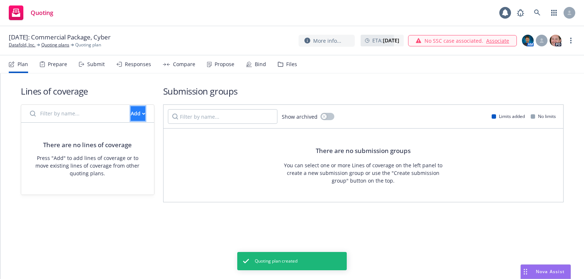
click at [131, 115] on div "Add" at bounding box center [138, 114] width 15 height 14
click at [156, 134] on span "Create new business lines of coverage" at bounding box center [162, 132] width 111 height 7
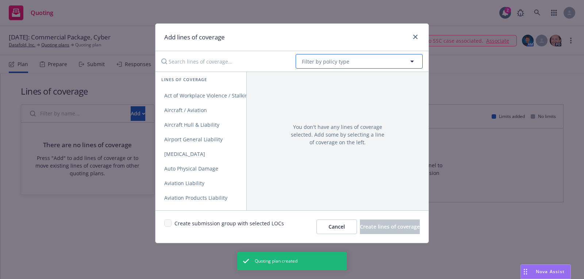
click at [328, 64] on span "Filter by policy type" at bounding box center [325, 62] width 47 height 8
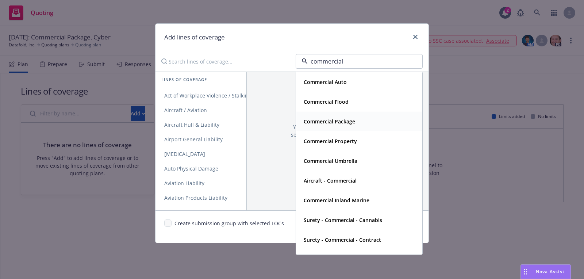
click at [336, 114] on div "Commercial Package" at bounding box center [359, 121] width 126 height 19
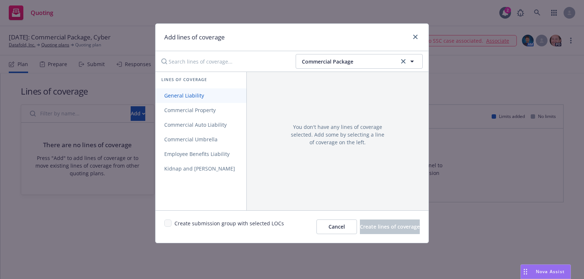
click at [198, 93] on span "General Liability" at bounding box center [184, 95] width 57 height 7
click at [198, 110] on span "Commercial Property" at bounding box center [190, 110] width 69 height 7
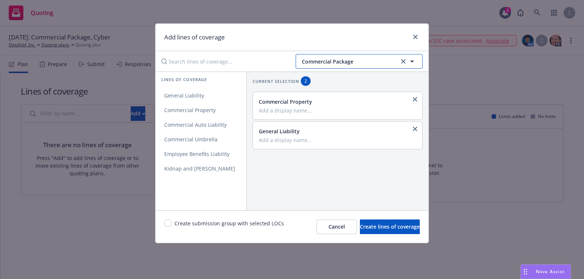
click at [323, 63] on span "Commercial Package" at bounding box center [349, 62] width 95 height 8
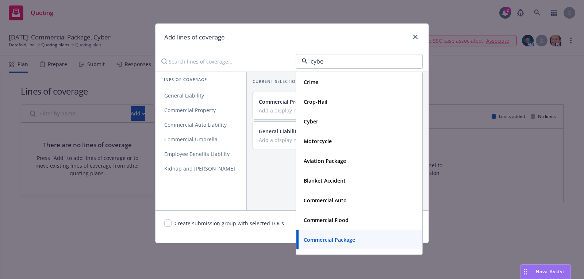
type input "cyber"
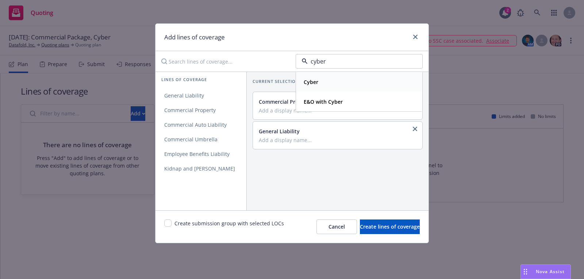
click at [345, 84] on div "Cyber" at bounding box center [359, 82] width 117 height 11
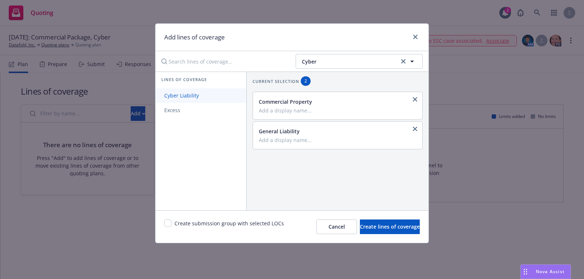
click at [190, 99] on span "Cyber Liability" at bounding box center [182, 95] width 52 height 7
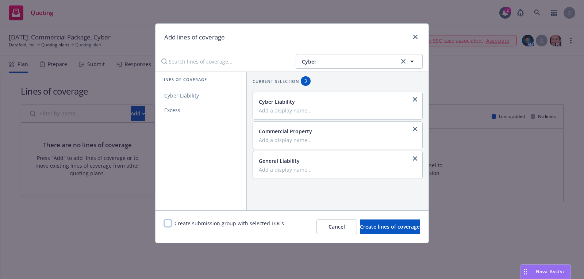
click at [165, 219] on input "checkbox" at bounding box center [167, 222] width 7 height 7
checkbox input "true"
click at [371, 220] on button "Create lines of coverage" at bounding box center [390, 226] width 60 height 15
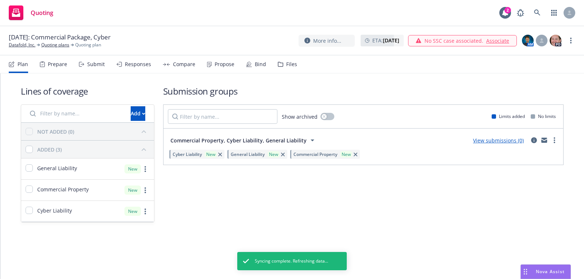
click at [27, 45] on link "Datafold, Inc." at bounding box center [22, 45] width 27 height 7
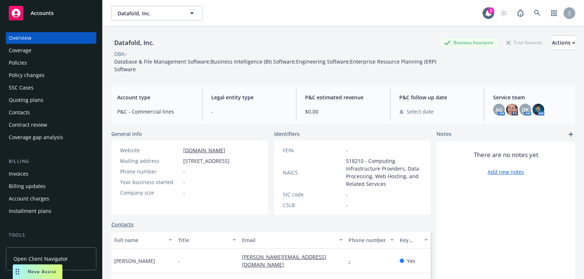
click at [42, 96] on div "Quoting plans" at bounding box center [26, 100] width 35 height 12
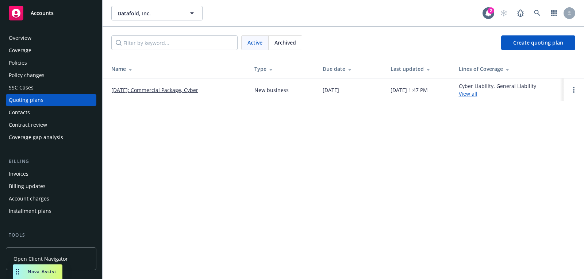
click at [514, 34] on div "Active Archived Create quoting plan" at bounding box center [344, 43] width 482 height 32
click at [520, 38] on link "Create quoting plan" at bounding box center [538, 42] width 74 height 15
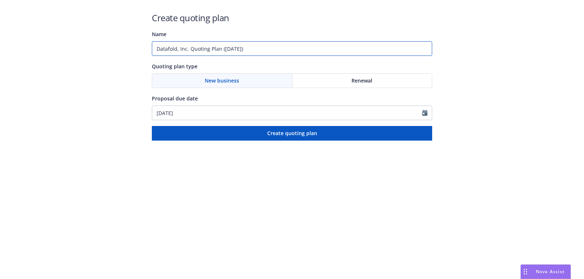
click at [273, 44] on input "Datafold, Inc. Quoting Plan ([DATE])" at bounding box center [292, 48] width 280 height 15
paste input "Directors and Officers;Employment Practices Liability;Fiduciary Liability"
drag, startPoint x: 185, startPoint y: 50, endPoint x: 124, endPoint y: 50, distance: 61.3
click at [124, 50] on div "Create quoting plan Name [DATE]: Directors and Officers;Employment Practices Li…" at bounding box center [292, 70] width 584 height 141
type input "[DATE]: Directors and Officers;Employment Practices Liability;Fiduciary Liabili…"
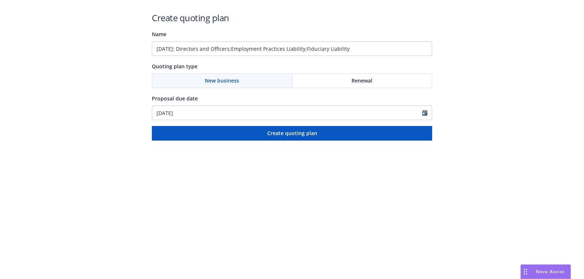
click at [242, 102] on div "Proposal due date [DATE]" at bounding box center [292, 107] width 280 height 26
select select "9"
click at [242, 116] on input "[DATE]" at bounding box center [287, 113] width 270 height 14
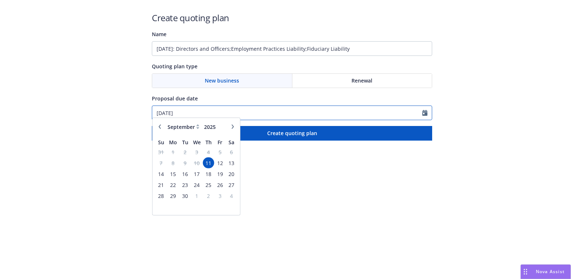
paste input "26/2025:"
type input "[DATE]"
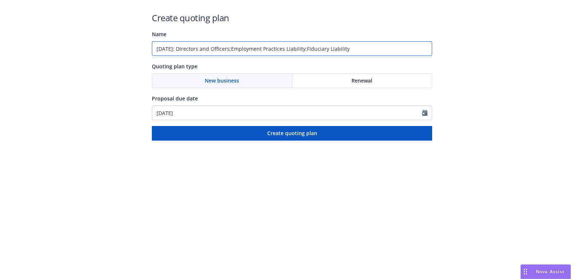
click at [313, 48] on input "[DATE]: Directors and Officers;Employment Practices Liability;Fiduciary Liabili…" at bounding box center [292, 48] width 280 height 15
click at [241, 48] on input "[DATE]: Directors and Officers;Employment Practices Liability, Fiduciary Liabil…" at bounding box center [292, 48] width 280 height 15
type input "[DATE]: Directors and Officers, Employment Practices Liability, Fiduciary Liabi…"
click at [296, 122] on div "Create quoting plan Name [DATE]: Directors and Officers, Employment Practices L…" at bounding box center [292, 76] width 280 height 129
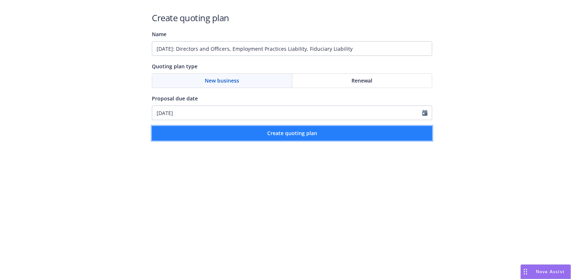
click at [296, 129] on button "Create quoting plan" at bounding box center [292, 133] width 280 height 15
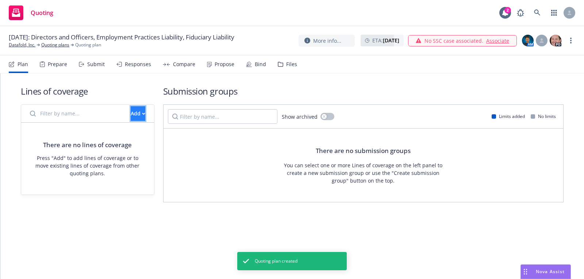
click at [133, 115] on div "Add" at bounding box center [138, 114] width 15 height 14
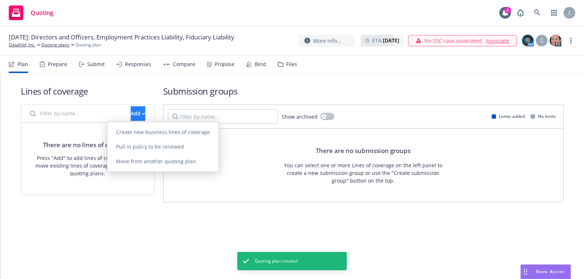
click at [193, 130] on span "Create new business lines of coverage" at bounding box center [162, 132] width 111 height 7
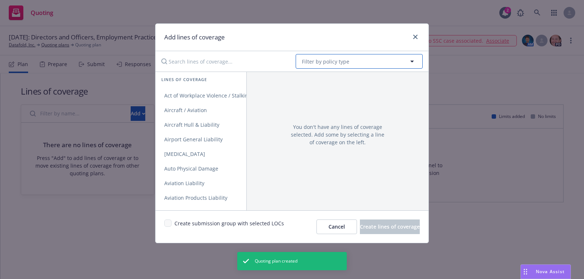
click at [352, 64] on button "Filter by policy type" at bounding box center [359, 61] width 127 height 15
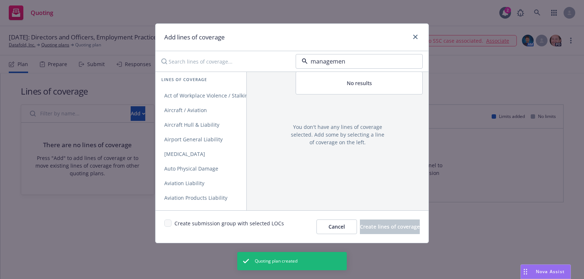
type input "management"
click at [340, 88] on div "Management Liability" at bounding box center [359, 81] width 126 height 19
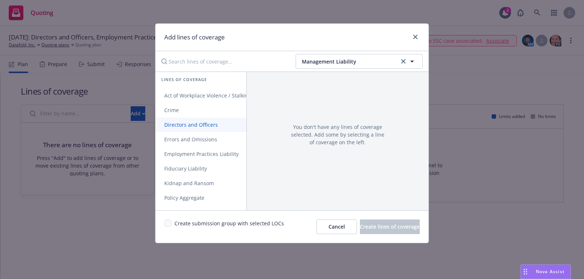
click at [223, 125] on span "Directors and Officers" at bounding box center [191, 124] width 71 height 7
click at [223, 150] on span "Employment Practices Liability" at bounding box center [202, 153] width 92 height 7
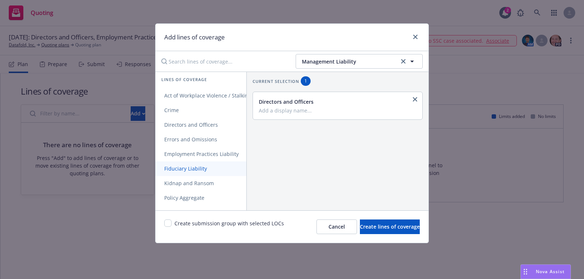
click at [218, 169] on link "Fiduciary Liability" at bounding box center [217, 168] width 122 height 15
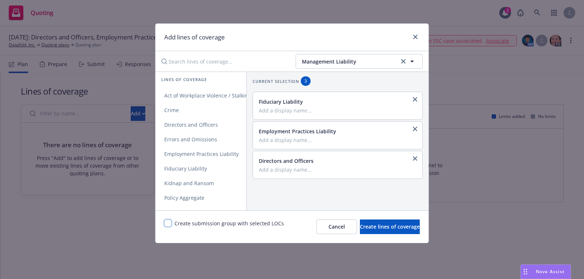
click at [171, 222] on input "checkbox" at bounding box center [167, 222] width 7 height 7
checkbox input "true"
click at [388, 225] on span "Create lines of coverage" at bounding box center [390, 226] width 60 height 7
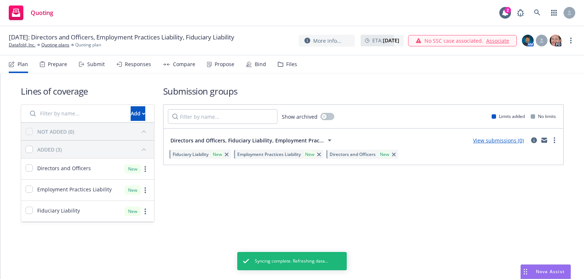
click at [530, 43] on img at bounding box center [528, 41] width 12 height 12
click at [446, 95] on link "Switch account manager" at bounding box center [450, 98] width 60 height 8
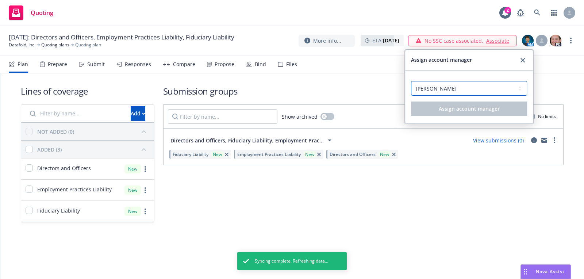
click at [445, 88] on select "Select an account manager... [PERSON_NAME] [PERSON_NAME]" at bounding box center [469, 88] width 116 height 15
select select "b0d33e60-db7a-466c-8474-c3a28b908469"
click at [411, 81] on select "Select an account manager... [PERSON_NAME] [PERSON_NAME]" at bounding box center [469, 88] width 116 height 15
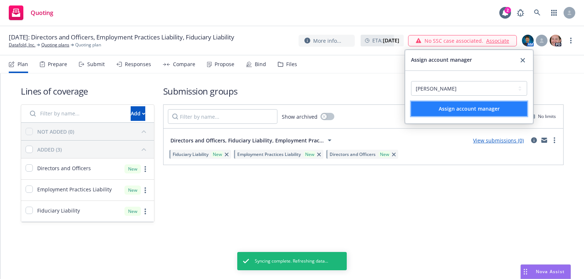
click at [446, 106] on span "Assign account manager" at bounding box center [469, 108] width 61 height 7
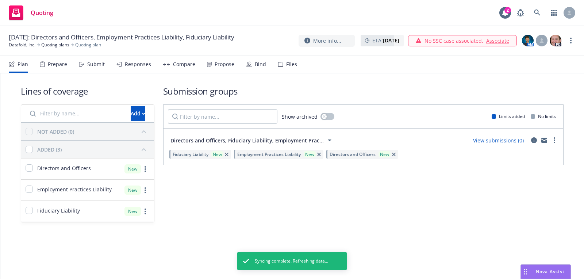
click at [445, 92] on h1 "Submission groups" at bounding box center [363, 91] width 400 height 12
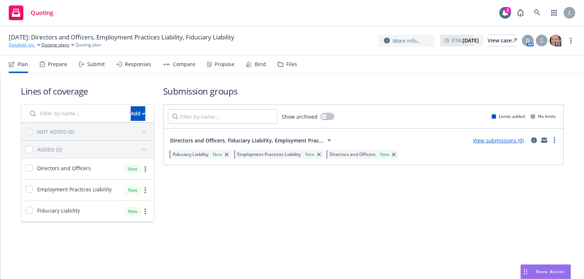
click at [26, 48] on link "Datafold, Inc." at bounding box center [22, 45] width 27 height 7
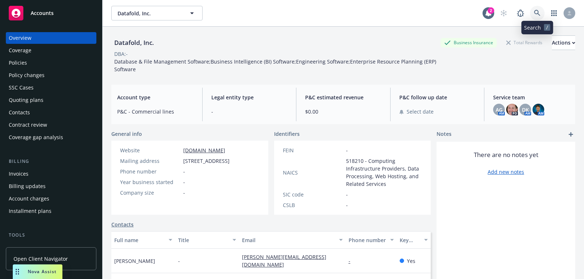
click at [537, 17] on link at bounding box center [537, 13] width 15 height 15
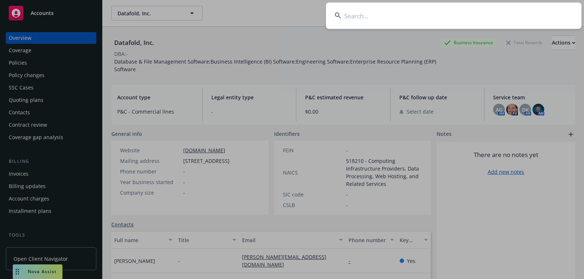
type input "SutureTech Inc."
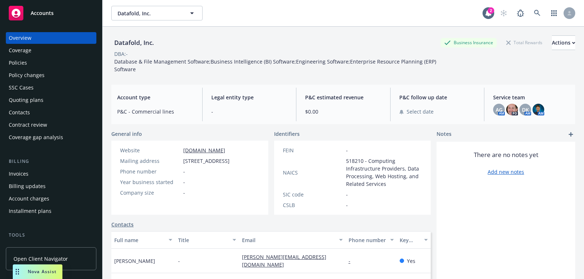
click at [66, 7] on div "Accounts" at bounding box center [51, 13] width 85 height 15
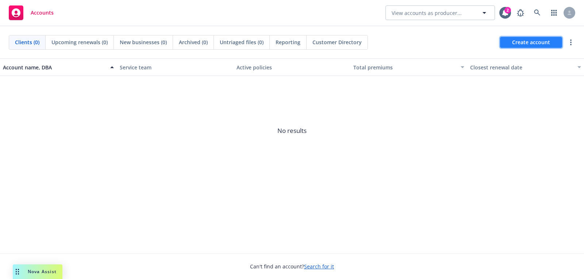
click at [533, 39] on span "Create account" at bounding box center [531, 42] width 38 height 14
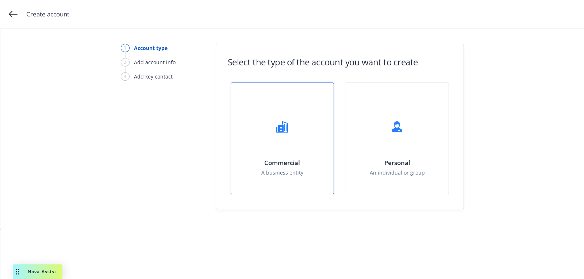
click at [306, 117] on div "Commercial A business entity" at bounding box center [282, 138] width 103 height 111
select select "US"
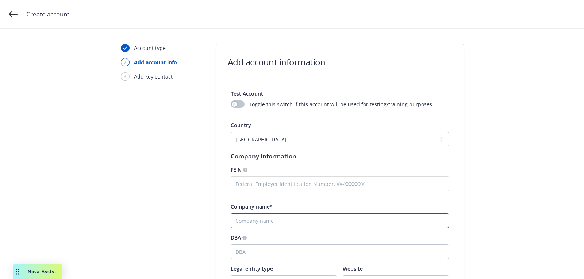
click at [276, 221] on input "Company name*" at bounding box center [340, 220] width 218 height 15
paste input "SutureTech Inc."
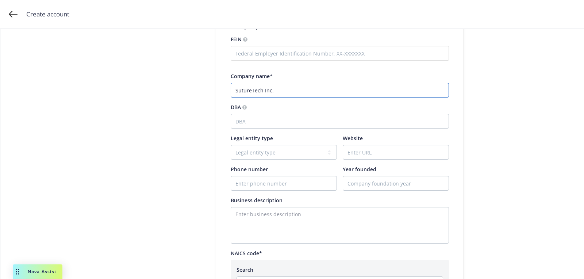
scroll to position [133, 0]
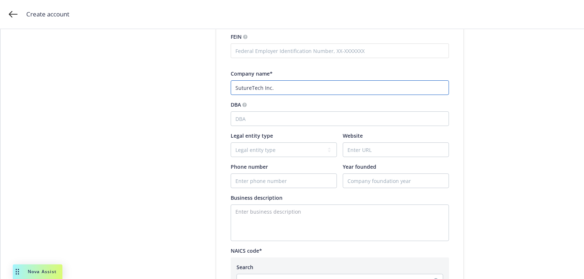
click at [233, 84] on input "SutureTech Inc." at bounding box center [340, 87] width 218 height 15
type input "SutureTech Inc."
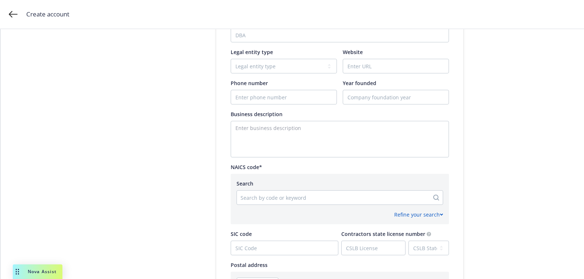
scroll to position [364, 0]
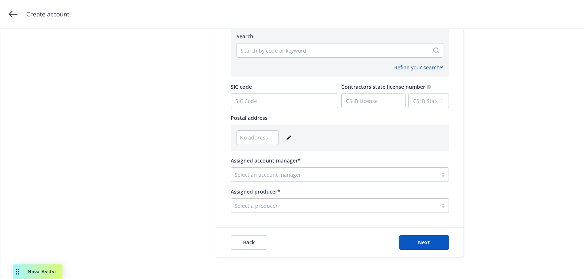
click at [291, 135] on div "No address" at bounding box center [340, 137] width 207 height 15
click at [287, 139] on icon "editPencil" at bounding box center [289, 138] width 4 height 4
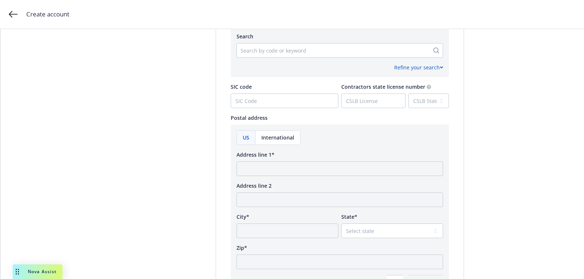
click at [281, 157] on div "Address line 1*" at bounding box center [340, 155] width 207 height 8
click at [281, 164] on input "Address line 1*" at bounding box center [340, 168] width 207 height 15
paste input "[STREET_ADDRESS]"
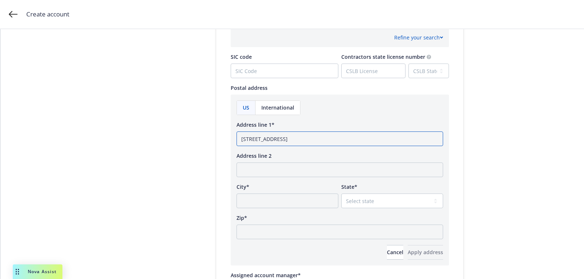
scroll to position [426, 0]
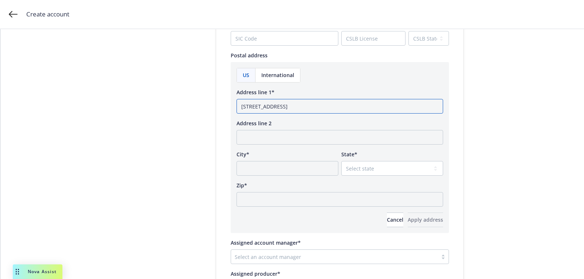
click at [307, 108] on input "[STREET_ADDRESS]" at bounding box center [340, 106] width 207 height 15
type input "4401 NC-54 Durham, NC"
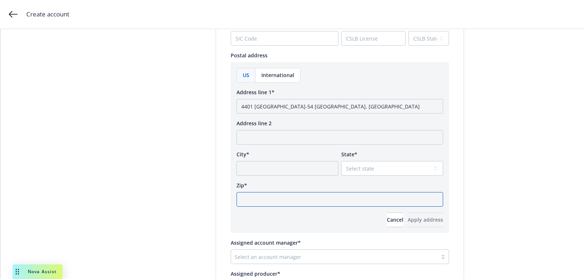
click at [301, 195] on input "Zip*" at bounding box center [340, 199] width 207 height 15
paste input "27709"
type input "27709"
click at [350, 156] on span "State*" at bounding box center [349, 154] width 16 height 7
click at [355, 168] on select "Select state Alabama Alaska American Samoa Arizona Arkansas Baker Island Califo…" at bounding box center [392, 168] width 102 height 15
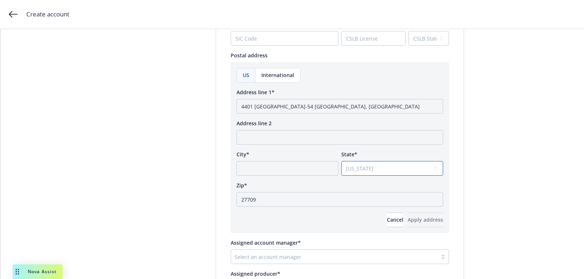
click at [341, 161] on select "Select state Alabama Alaska American Samoa Arizona Arkansas Baker Island Califo…" at bounding box center [392, 168] width 102 height 15
click at [359, 168] on select "Select state Alabama Alaska American Samoa Arizona Arkansas Baker Island Califo…" at bounding box center [392, 168] width 102 height 15
select select "NC"
click at [341, 161] on select "Select state Alabama Alaska American Samoa Arizona Arkansas Baker Island Califo…" at bounding box center [392, 168] width 102 height 15
click at [284, 105] on input "4401 NC-54 Durham, NC" at bounding box center [340, 106] width 207 height 15
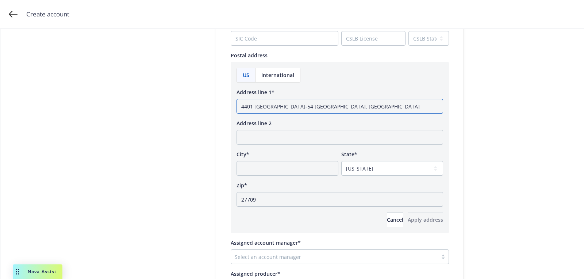
click at [284, 105] on input "4401 NC-54 Durham, NC" at bounding box center [340, 106] width 207 height 15
type input "4401 NC-54, NC"
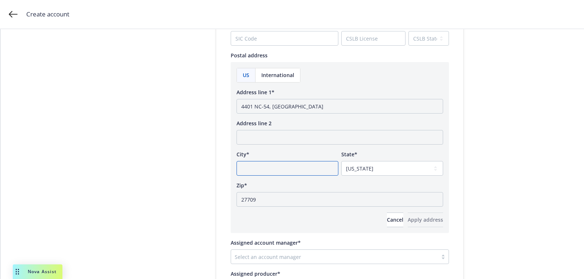
click at [280, 161] on input "City*" at bounding box center [288, 168] width 102 height 15
paste input "Durham"
type input "Durham"
drag, startPoint x: 271, startPoint y: 104, endPoint x: 359, endPoint y: 112, distance: 88.7
click at [301, 111] on input "4401 NC-54, NC" at bounding box center [340, 106] width 207 height 15
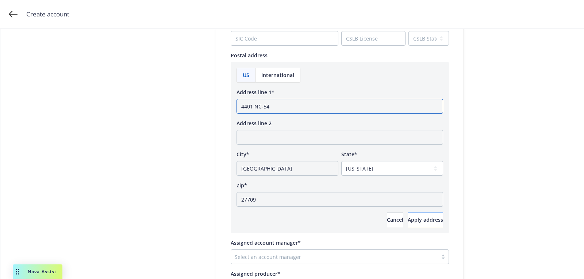
type input "4401 NC-54"
click at [419, 216] on span "Apply address" at bounding box center [425, 219] width 35 height 7
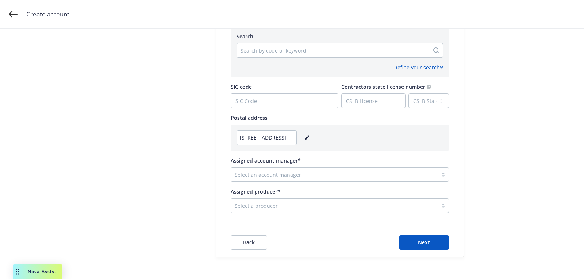
click at [302, 60] on div "Refine your search" at bounding box center [340, 65] width 207 height 14
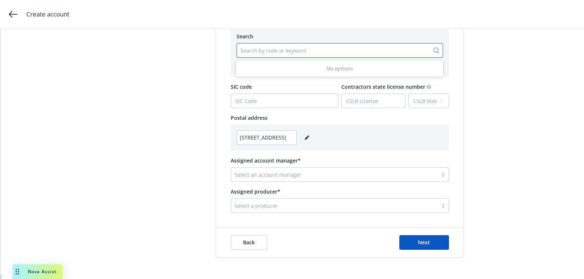
click at [300, 47] on div at bounding box center [333, 50] width 185 height 9
paste input "339112"
type input "339112"
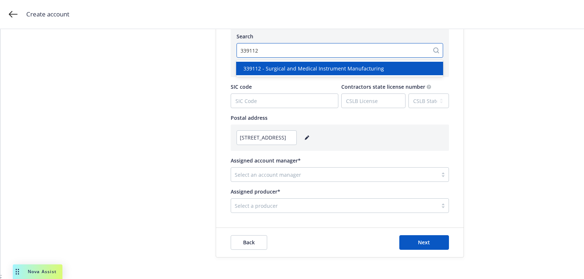
click at [299, 74] on div "339112 - Surgical and Medical Instrument Manufacturing" at bounding box center [339, 69] width 207 height 14
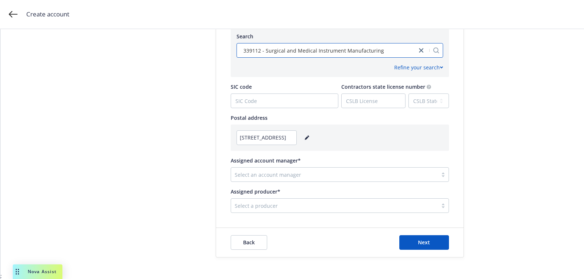
click at [302, 203] on div at bounding box center [334, 205] width 199 height 9
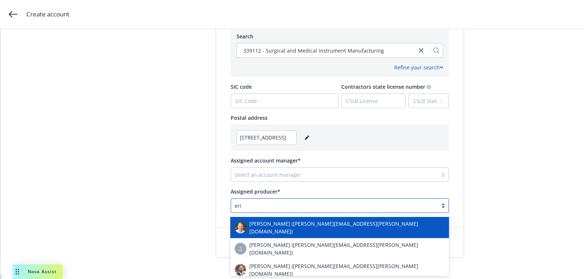
type input "eric"
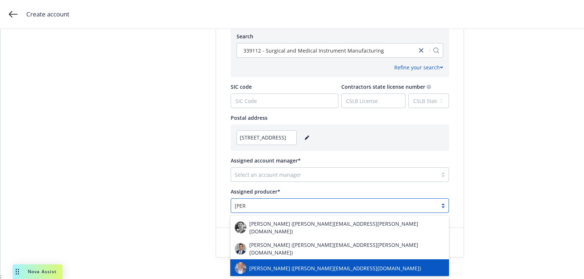
click at [292, 264] on span "Eric Long (eric.long@newfront.com)" at bounding box center [335, 268] width 172 height 8
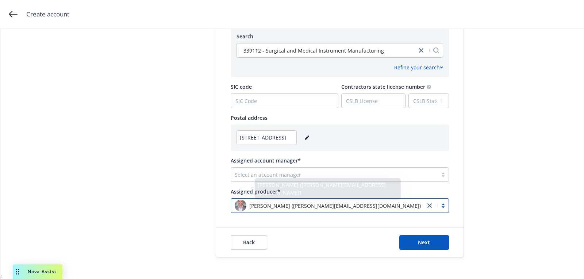
click at [294, 176] on div at bounding box center [334, 174] width 199 height 9
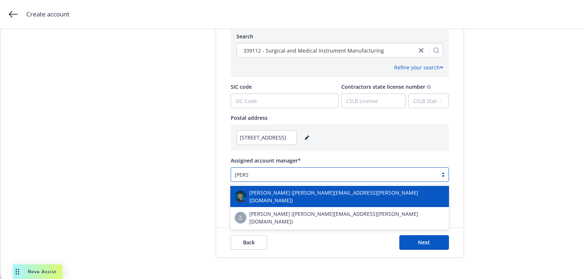
type input "harriso"
click at [299, 191] on span "Harrison Kepp (harrison.kepp@newfront.com)" at bounding box center [346, 196] width 195 height 15
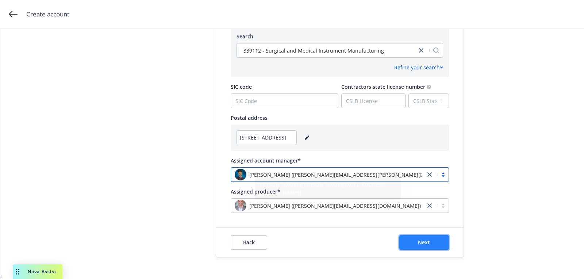
click at [423, 237] on button "Next" at bounding box center [424, 242] width 50 height 15
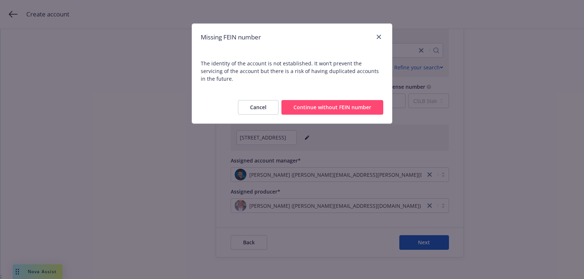
click at [348, 100] on button "Continue without FEIN number" at bounding box center [332, 107] width 102 height 15
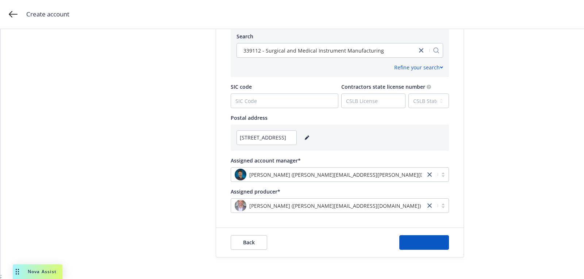
scroll to position [0, 0]
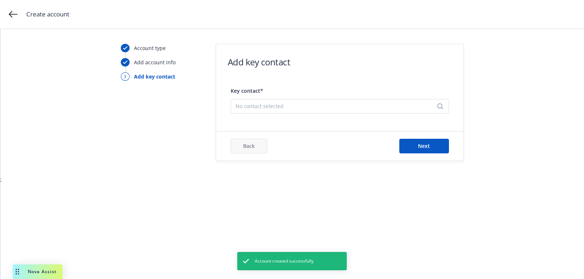
click at [315, 102] on span "No contact selected" at bounding box center [336, 106] width 203 height 8
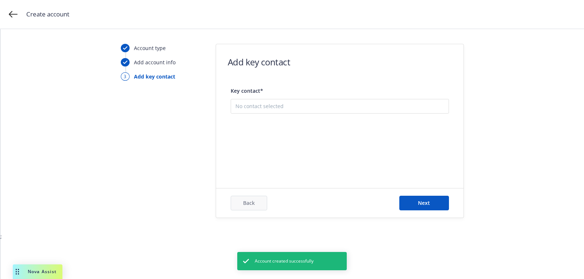
click at [314, 136] on button "Add new contact" at bounding box center [339, 142] width 209 height 15
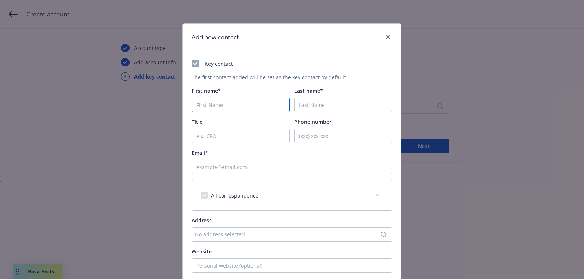
click at [244, 101] on input "First name*" at bounding box center [241, 104] width 98 height 15
paste input "Oke"
type input "Oke"
paste input "Anakwenze"
type input "Anakwenze"
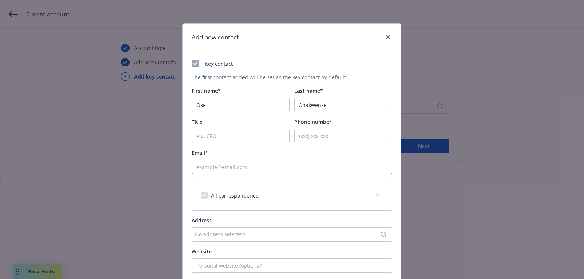
click at [272, 167] on input "Email*" at bounding box center [292, 167] width 201 height 15
paste input "oke@suturetech.com"
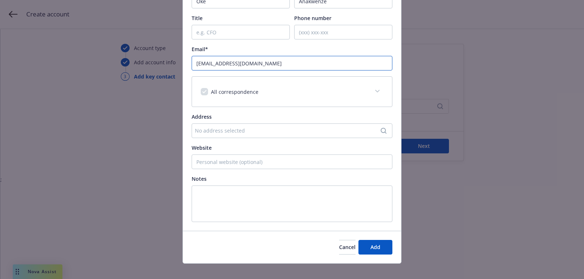
scroll to position [111, 0]
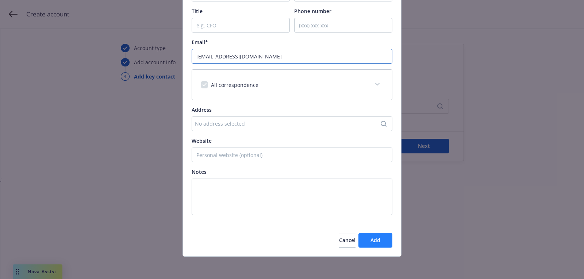
type input "oke@suturetech.com"
click at [370, 239] on button "Add" at bounding box center [376, 240] width 34 height 15
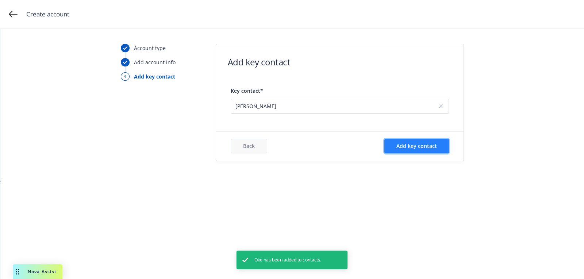
click at [418, 150] on button "Add key contact" at bounding box center [416, 146] width 65 height 15
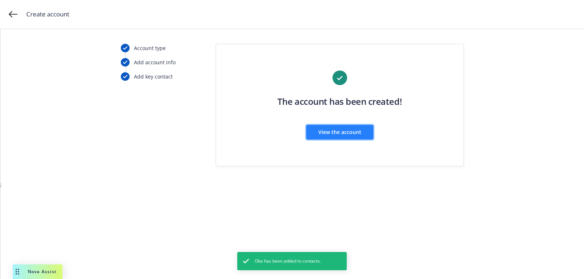
click at [353, 138] on button "View the account" at bounding box center [339, 132] width 67 height 15
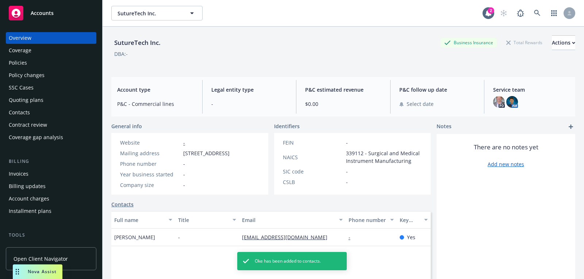
click at [52, 99] on div "Quoting plans" at bounding box center [51, 100] width 85 height 12
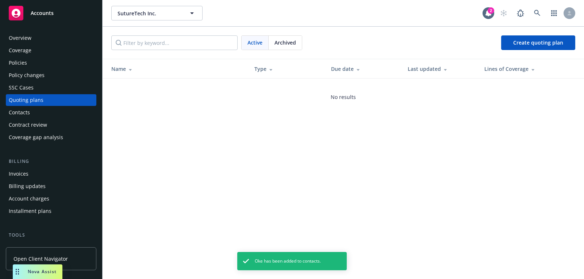
scroll to position [208, 0]
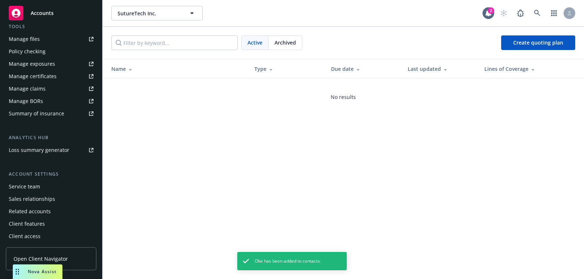
click at [52, 188] on div "Service team" at bounding box center [51, 187] width 85 height 12
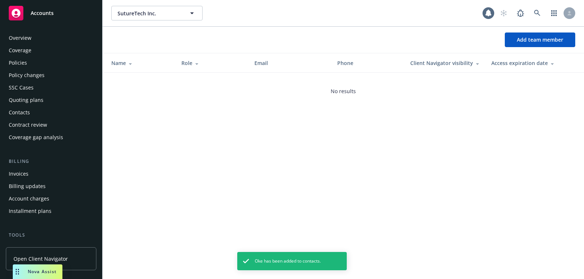
scroll to position [208, 0]
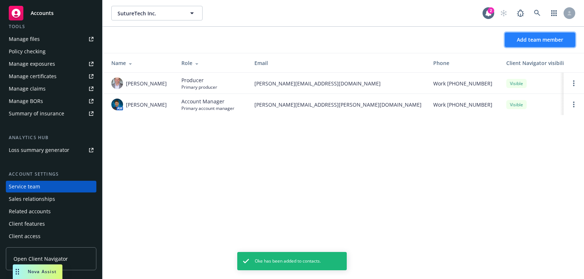
click at [520, 42] on span "Add team member" at bounding box center [540, 39] width 46 height 7
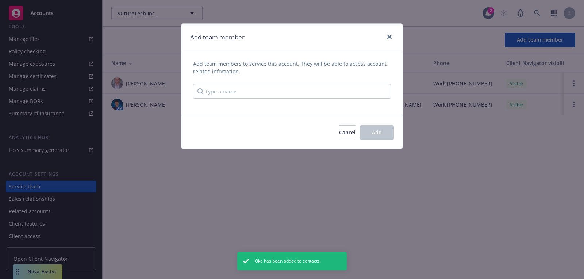
click at [328, 80] on div "Add team members to service this account. They will be able to access account r…" at bounding box center [292, 79] width 198 height 39
click at [318, 87] on input "Type a name" at bounding box center [292, 91] width 198 height 15
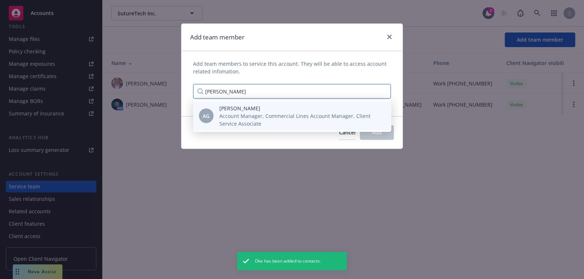
type input "anna g"
click at [306, 106] on span "Anna Guard" at bounding box center [299, 108] width 160 height 8
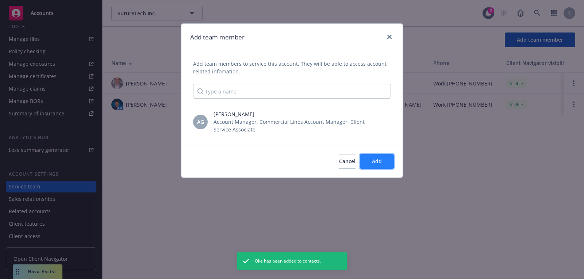
click at [380, 160] on span "Add" at bounding box center [377, 161] width 10 height 7
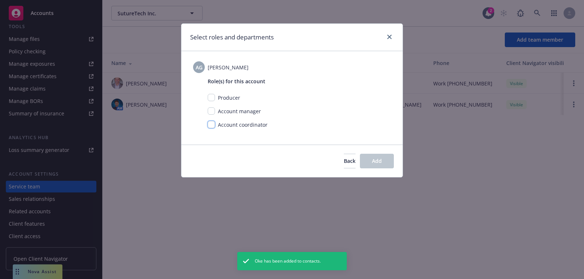
click at [213, 127] on input "checkbox" at bounding box center [211, 124] width 7 height 7
checkbox input "true"
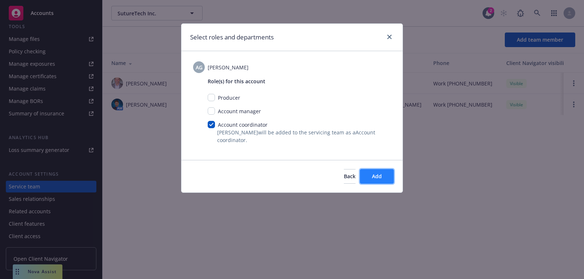
click at [373, 178] on span "Add" at bounding box center [377, 176] width 10 height 7
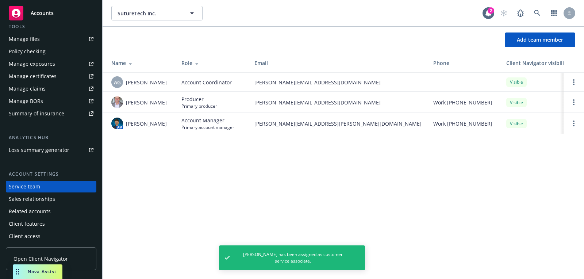
scroll to position [4, 0]
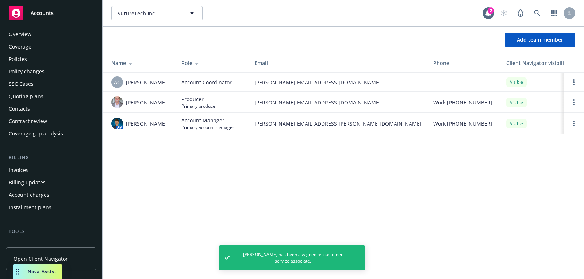
click at [40, 97] on div "Quoting plans" at bounding box center [26, 97] width 35 height 12
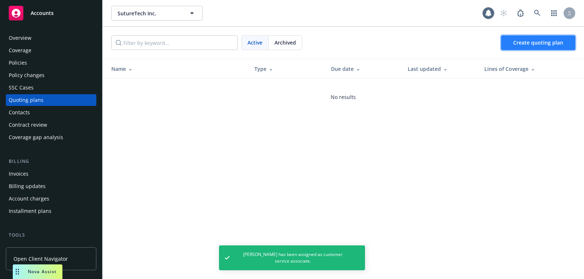
click at [518, 47] on link "Create quoting plan" at bounding box center [538, 42] width 74 height 15
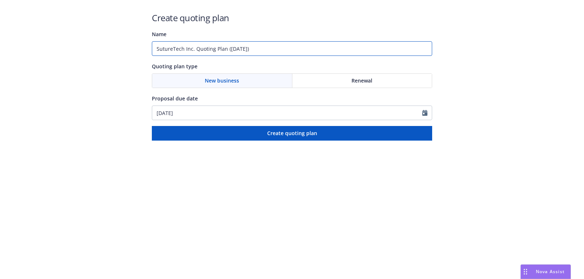
click at [335, 51] on input "SutureTech Inc. Quoting Plan ([DATE])" at bounding box center [292, 48] width 280 height 15
type input "[DATE]"
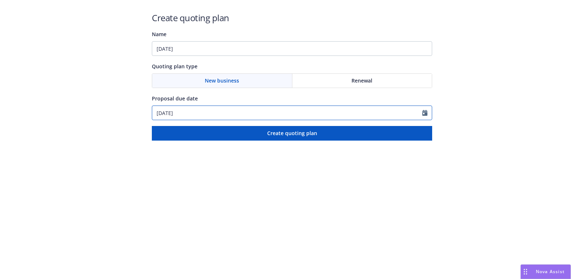
select select "9"
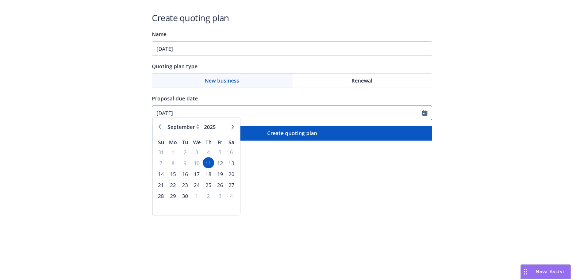
click at [298, 108] on input "[DATE]" at bounding box center [287, 113] width 270 height 14
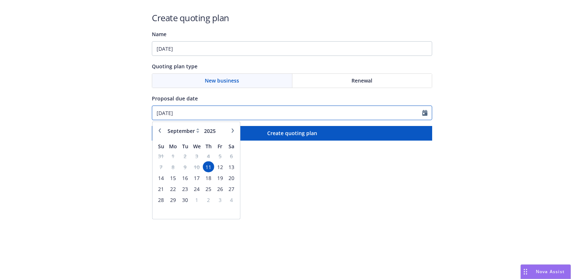
paste input "9"
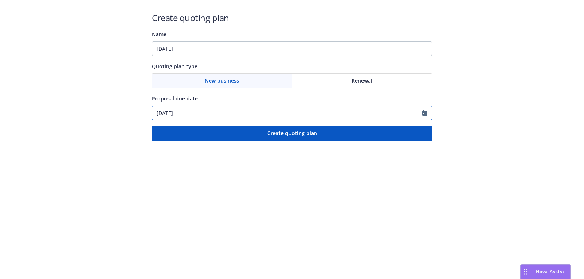
type input "[DATE]"
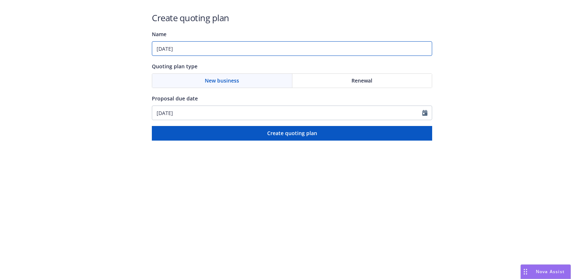
click at [285, 44] on input "[DATE]" at bounding box center [292, 48] width 280 height 15
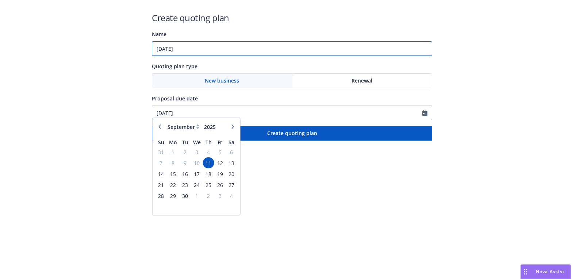
click at [291, 44] on input "[DATE]" at bounding box center [292, 48] width 280 height 15
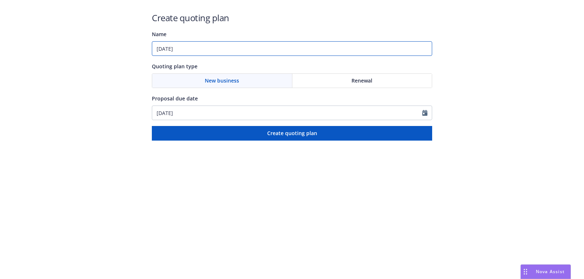
click at [291, 51] on input "[DATE]" at bounding box center [292, 48] width 280 height 15
paste input "Business Owners;Product Liability"
click at [229, 50] on input "[DATE]: Business Owners;Product Liability" at bounding box center [292, 48] width 280 height 15
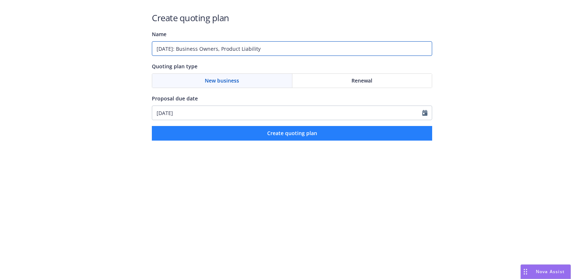
type input "[DATE]: Business Owners, Product Liability"
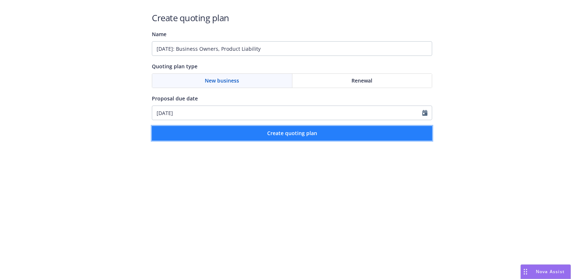
click at [246, 131] on button "Create quoting plan" at bounding box center [292, 133] width 280 height 15
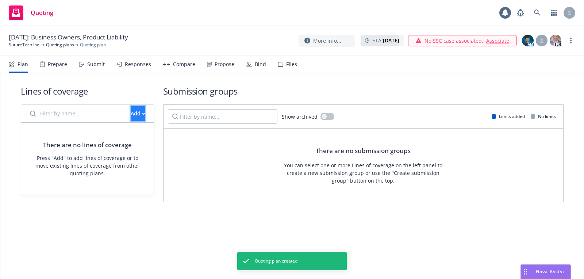
click at [131, 116] on div "Add" at bounding box center [138, 114] width 15 height 14
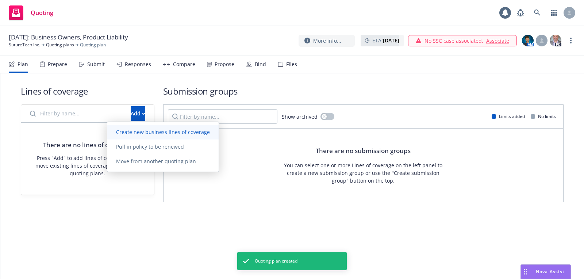
click at [181, 138] on link "Create new business lines of coverage" at bounding box center [162, 132] width 111 height 15
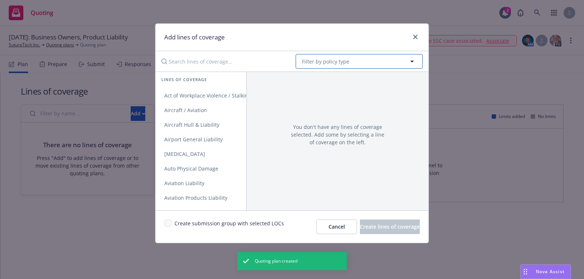
click at [322, 58] on span "Filter by policy type" at bounding box center [325, 62] width 47 height 8
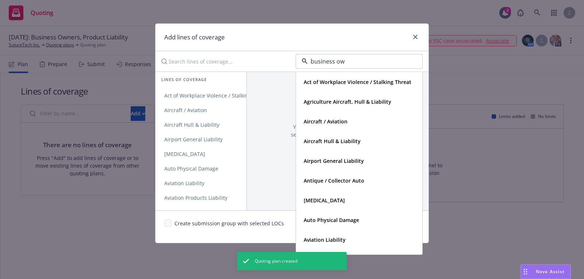
type input "business own"
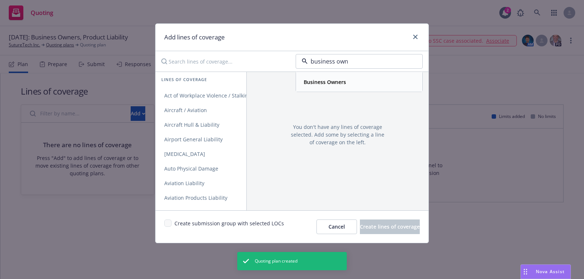
click at [333, 88] on div "Business Owners" at bounding box center [359, 81] width 126 height 19
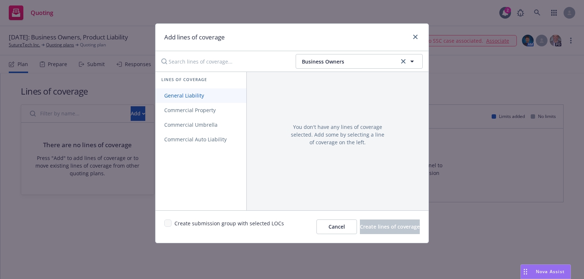
click at [219, 94] on link "General Liability" at bounding box center [201, 95] width 91 height 15
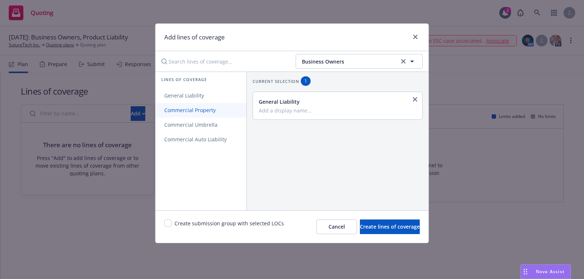
click at [219, 108] on span "Commercial Property" at bounding box center [190, 110] width 69 height 7
click at [365, 65] on button "Business Owners" at bounding box center [359, 61] width 127 height 15
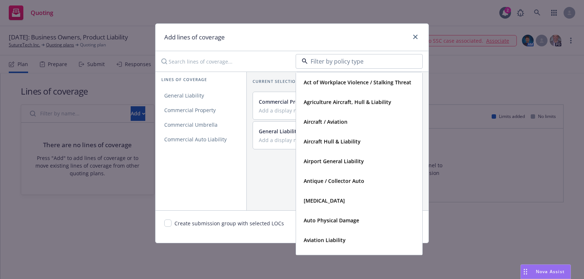
type input "r"
type input "produc"
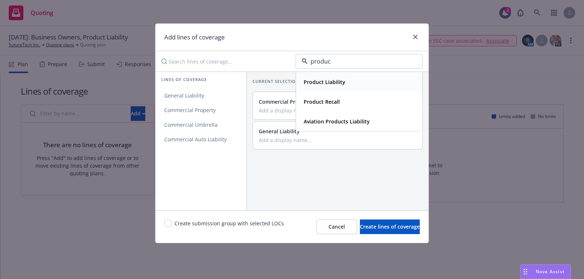
click at [352, 84] on div "Product Liability" at bounding box center [359, 82] width 117 height 11
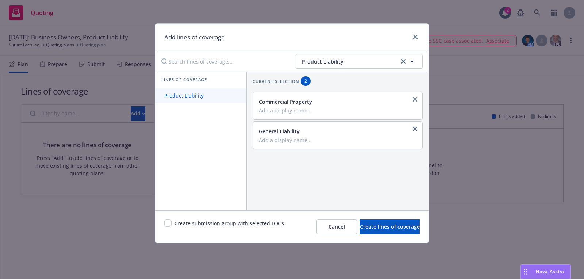
click at [195, 99] on link "Product Liability" at bounding box center [201, 95] width 91 height 15
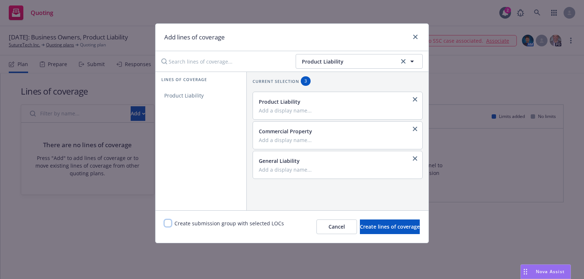
click at [166, 220] on input "checkbox" at bounding box center [167, 222] width 7 height 7
checkbox input "true"
click at [369, 230] on button "Create lines of coverage" at bounding box center [390, 226] width 60 height 15
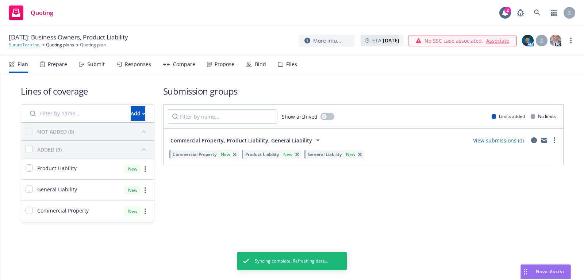
click at [32, 42] on link "SutureTech Inc." at bounding box center [24, 45] width 31 height 7
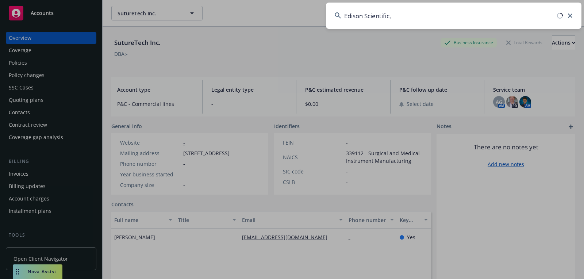
type input "Edison Scientific"
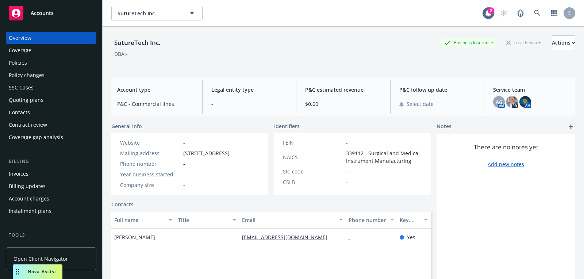
click at [75, 12] on div "Accounts" at bounding box center [51, 13] width 85 height 15
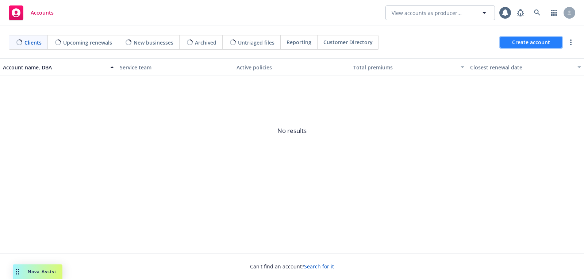
click at [525, 39] on span "Create account" at bounding box center [531, 42] width 38 height 14
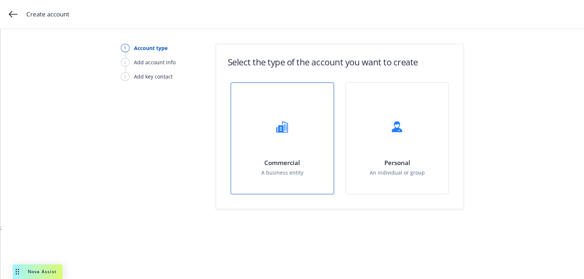
click at [275, 181] on div "Commercial A business entity" at bounding box center [282, 138] width 103 height 111
select select "US"
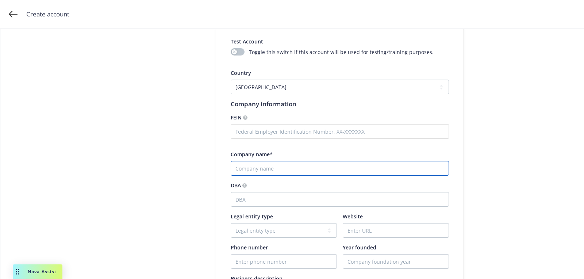
click at [273, 171] on input "Company name*" at bounding box center [340, 168] width 218 height 15
paste input "Edison Scientific, Inc."
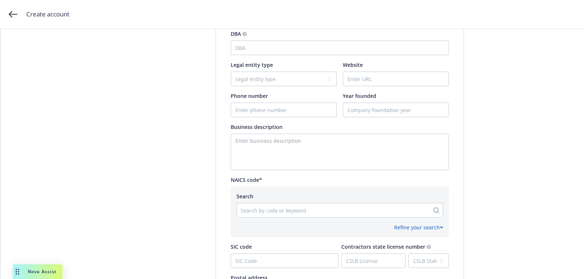
scroll to position [161, 0]
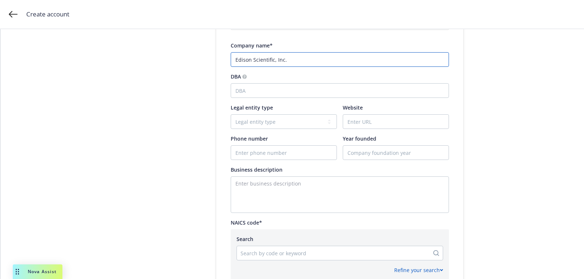
type input "Edison Scientific, Inc."
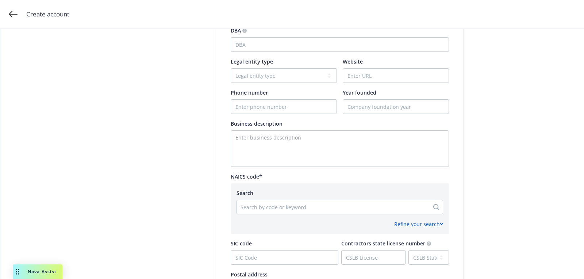
scroll to position [233, 0]
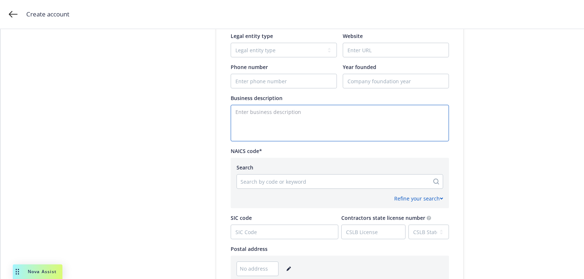
click at [254, 117] on textarea "Enter business description" at bounding box center [340, 123] width 218 height 37
paste textarea "Edison Scientific is a spinout from FutureHouse, a San Francisco-based non-prof…"
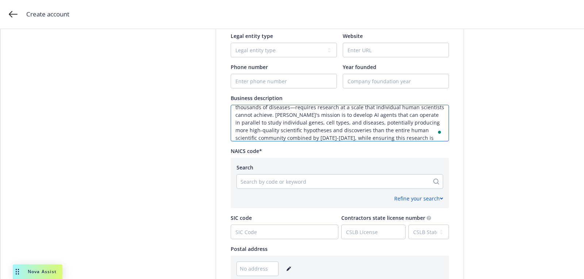
scroll to position [35, 0]
type textarea "Edison Scientific is a spinout from FutureHouse, a San Francisco-based non-prof…"
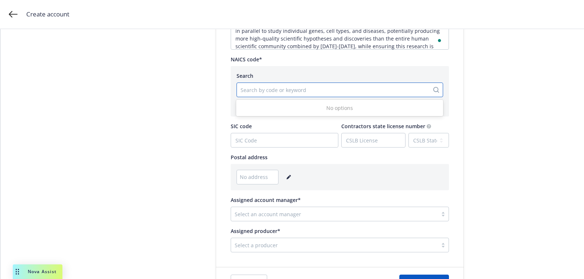
click at [288, 86] on div at bounding box center [333, 89] width 185 height 9
paste input "541714"
type input "541714"
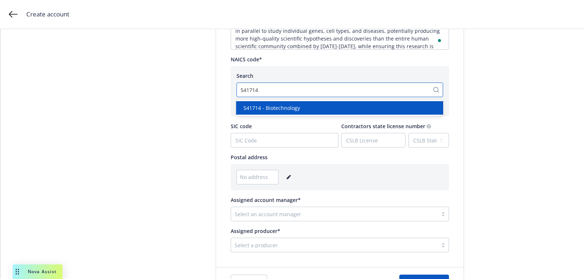
click at [287, 104] on span "541714 - Biotechnology" at bounding box center [272, 108] width 57 height 8
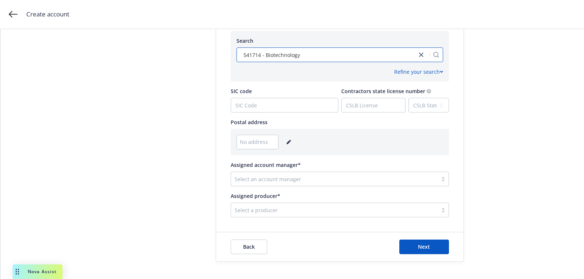
scroll to position [364, 0]
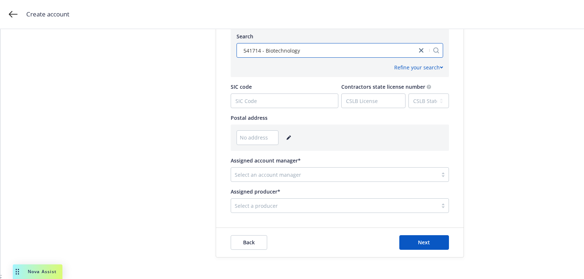
click at [287, 138] on icon "editPencil" at bounding box center [289, 137] width 4 height 4
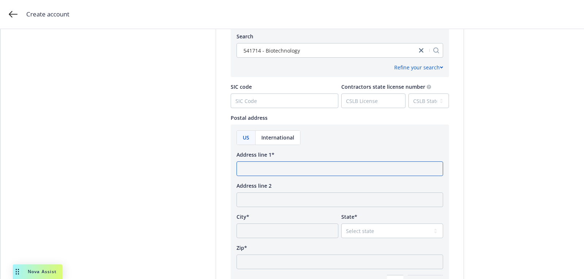
click at [278, 162] on input "Address line 1*" at bounding box center [340, 168] width 207 height 15
paste input "1405 Minnesota St San Francisco, CA 94107"
drag, startPoint x: 246, startPoint y: 169, endPoint x: 222, endPoint y: 167, distance: 23.8
click at [223, 168] on div "Test Account Toggle this switch if this account will be used for testing/traini…" at bounding box center [340, 38] width 248 height 639
click at [338, 169] on input "1405 Minnesota St San Francisco, CA 94107" at bounding box center [340, 168] width 207 height 15
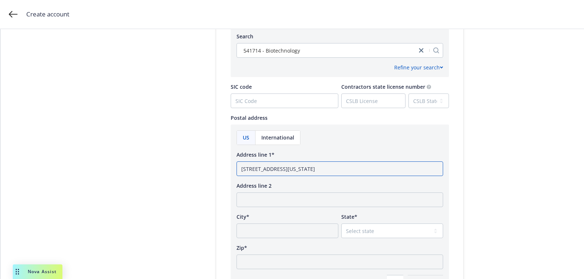
click at [338, 169] on input "1405 Minnesota St San Francisco, CA 94107" at bounding box center [340, 168] width 207 height 15
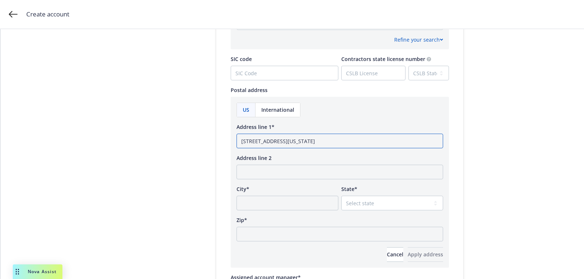
scroll to position [433, 0]
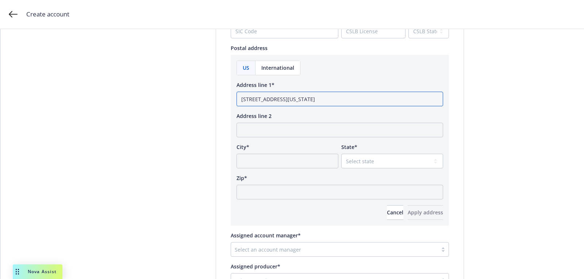
type input "1405 Minnesota St San Francisco, CA"
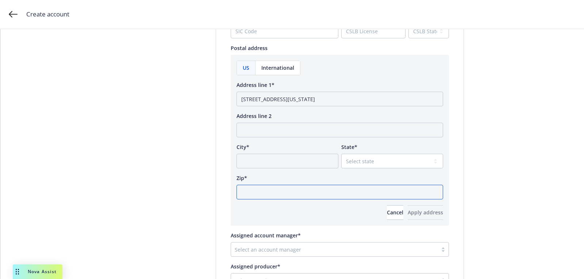
paste input "94107"
drag, startPoint x: 311, startPoint y: 195, endPoint x: 350, endPoint y: 180, distance: 42.1
click at [311, 195] on input "Zip*" at bounding box center [340, 192] width 207 height 15
type input "94107"
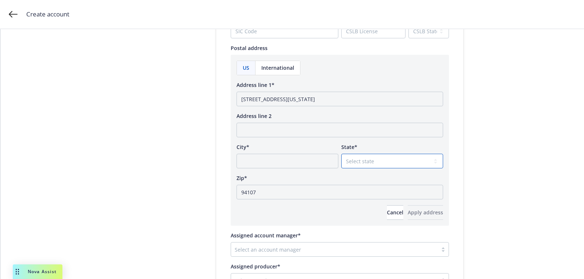
click at [383, 158] on select "Select state Alabama Alaska American Samoa Arizona Arkansas Baker Island Califo…" at bounding box center [392, 161] width 102 height 15
select select "CA"
click at [341, 154] on select "Select state Alabama Alaska American Samoa Arizona Arkansas Baker Island Califo…" at bounding box center [392, 161] width 102 height 15
drag, startPoint x: 319, startPoint y: 100, endPoint x: 286, endPoint y: 99, distance: 33.6
click at [286, 99] on input "1405 Minnesota St San Francisco, CA" at bounding box center [340, 99] width 207 height 15
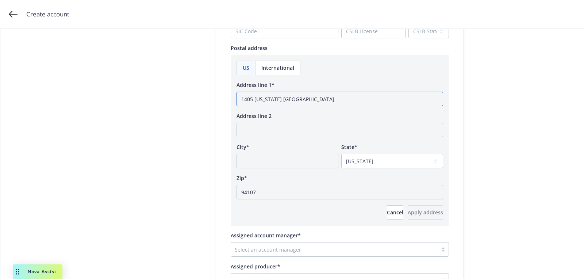
type input "1405 Minnesota St CA"
click at [288, 160] on input "City*" at bounding box center [288, 161] width 102 height 15
paste input "San Francisco,"
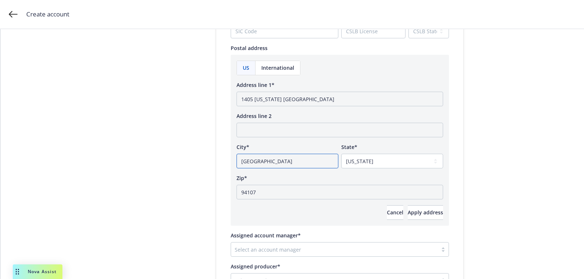
type input "San Francisco"
drag, startPoint x: 285, startPoint y: 99, endPoint x: 324, endPoint y: 99, distance: 38.3
click at [300, 99] on input "1405 Minnesota St CA" at bounding box center [340, 99] width 207 height 15
type input "1405 Minnesota St"
click at [425, 207] on button "Apply address" at bounding box center [425, 212] width 35 height 15
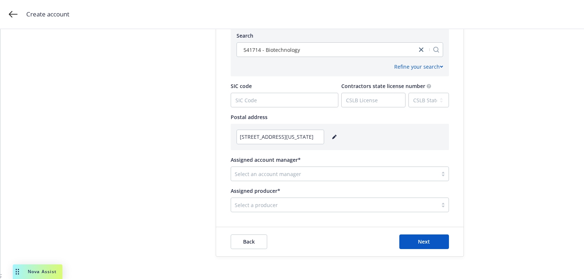
scroll to position [364, 0]
click at [318, 180] on div "Select an account manager" at bounding box center [334, 175] width 207 height 12
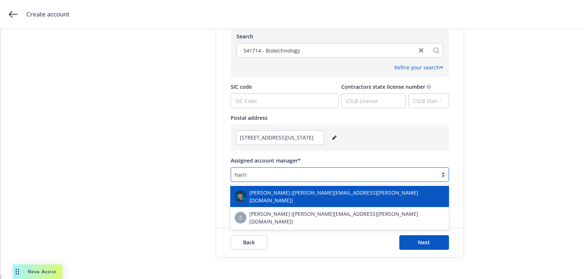
type input "harris"
click at [302, 196] on span "Harrison Kepp (harrison.kepp@newfront.com)" at bounding box center [346, 196] width 195 height 15
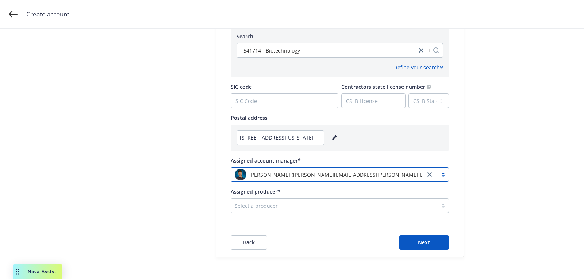
click at [316, 202] on div at bounding box center [334, 205] width 199 height 9
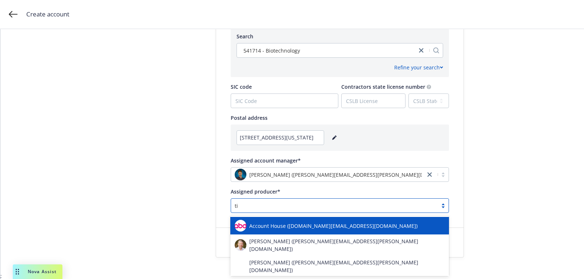
type input "tim"
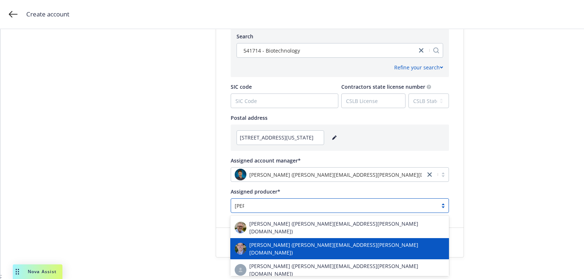
click at [292, 238] on div "Tim Dunleavy (tim.dunleavy@newfront.com)" at bounding box center [339, 248] width 219 height 21
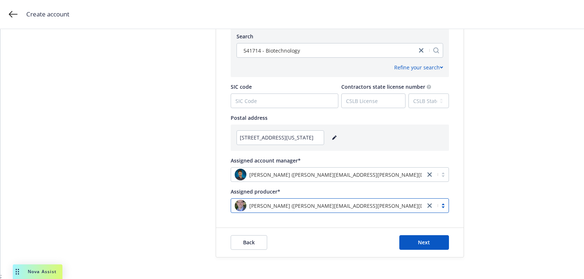
click at [377, 172] on div "Harrison Kepp (harrison.kepp@newfront.com)" at bounding box center [328, 175] width 187 height 12
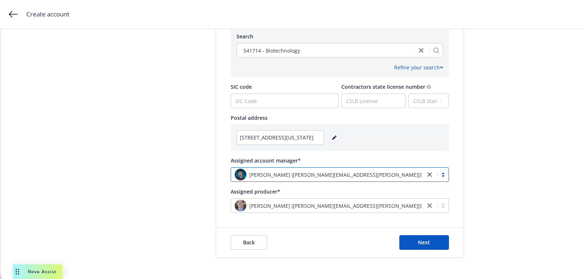
click at [426, 171] on div at bounding box center [429, 174] width 9 height 9
click at [430, 173] on icon "close" at bounding box center [430, 174] width 4 height 4
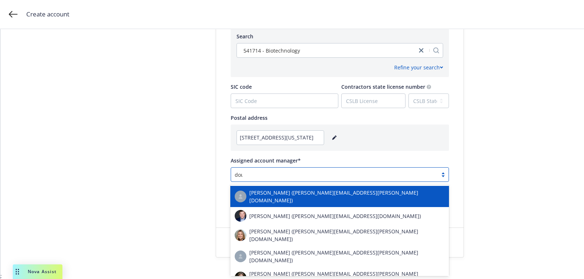
type input "doug"
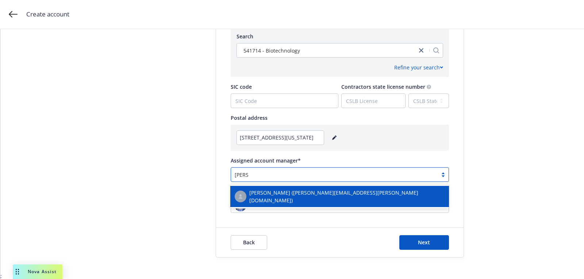
click at [371, 195] on div "Doug Keidel (douglas.keidel@newfront.com)" at bounding box center [340, 196] width 210 height 15
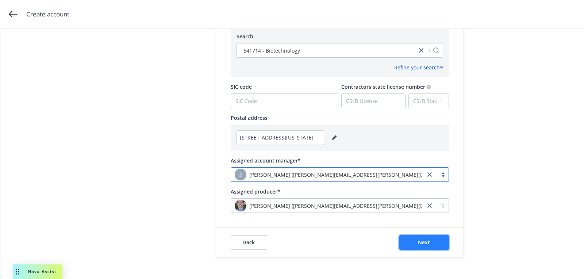
click at [430, 246] on button "Next" at bounding box center [424, 242] width 50 height 15
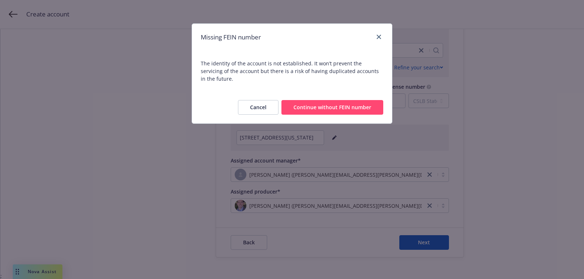
click at [343, 100] on button "Continue without FEIN number" at bounding box center [332, 107] width 102 height 15
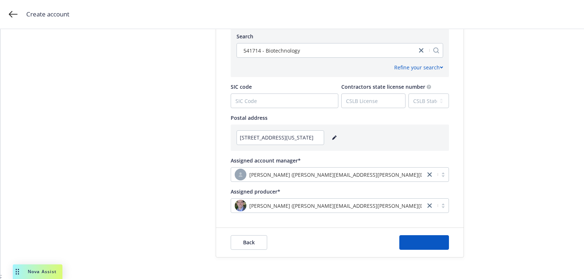
scroll to position [0, 0]
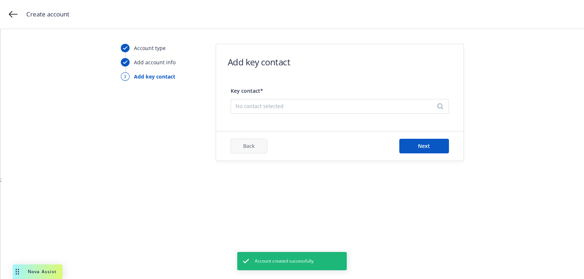
click at [346, 106] on span "No contact selected" at bounding box center [336, 106] width 203 height 8
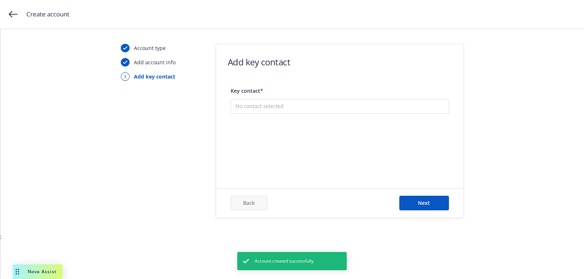
click at [315, 129] on span "There are no saved contacts for this account yet" at bounding box center [340, 127] width 206 height 7
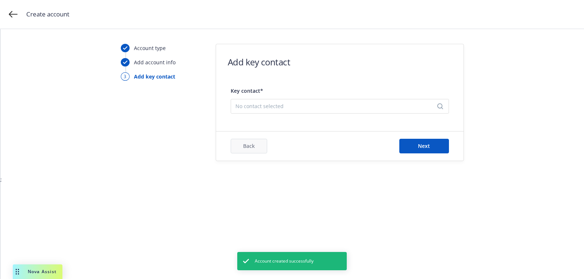
click at [318, 108] on span "No contact selected" at bounding box center [336, 106] width 203 height 8
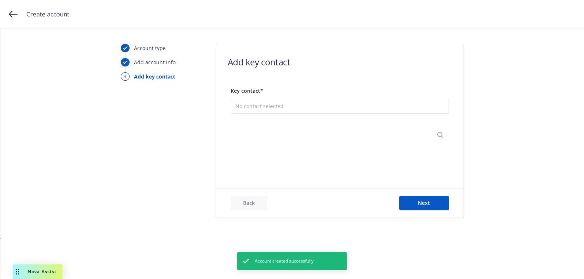
click at [318, 135] on button "Add new contact" at bounding box center [339, 142] width 209 height 15
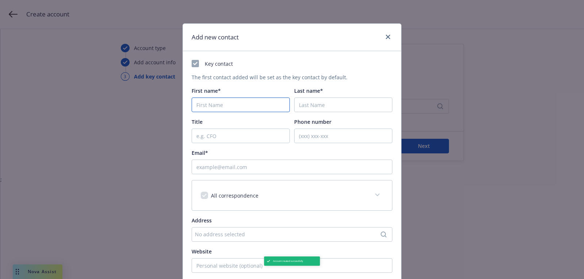
click at [253, 104] on input "First name*" at bounding box center [241, 104] width 98 height 15
paste input "Lauren"
type input "Lauren"
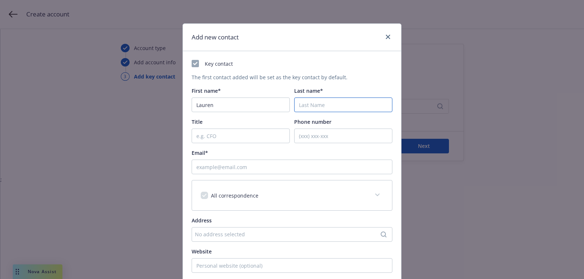
paste input "Jaeger"
type input "Jaeger"
click at [252, 170] on input "Email*" at bounding box center [292, 167] width 201 height 15
paste input "lauren@edisonscientific.com"
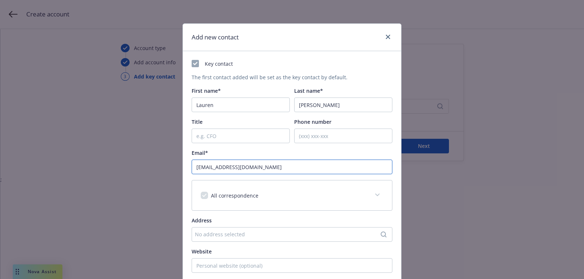
scroll to position [111, 0]
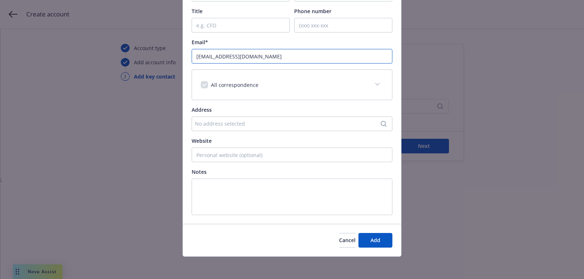
type input "lauren@edisonscientific.com"
drag, startPoint x: 386, startPoint y: 249, endPoint x: 386, endPoint y: 243, distance: 6.2
click at [386, 249] on div "Cancel Add" at bounding box center [292, 240] width 218 height 32
click at [386, 243] on button "Add" at bounding box center [376, 240] width 34 height 15
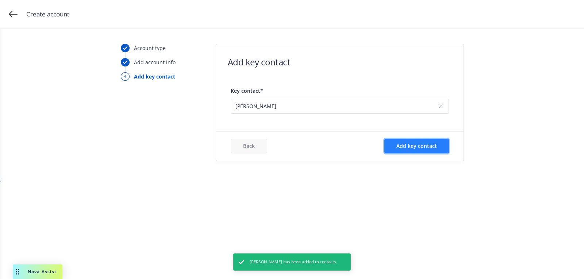
click at [422, 149] on button "Add key contact" at bounding box center [416, 146] width 65 height 15
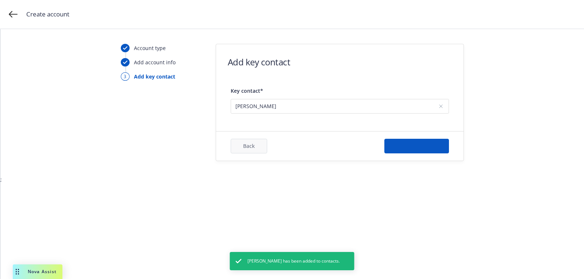
click at [347, 129] on form "Add key contact Key contact* Lauren Jaeger Back Add key contact" at bounding box center [340, 102] width 248 height 116
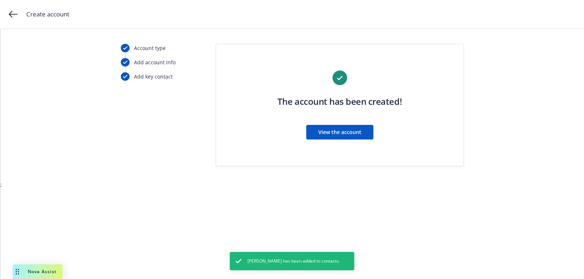
click at [347, 129] on span "View the account" at bounding box center [339, 132] width 43 height 7
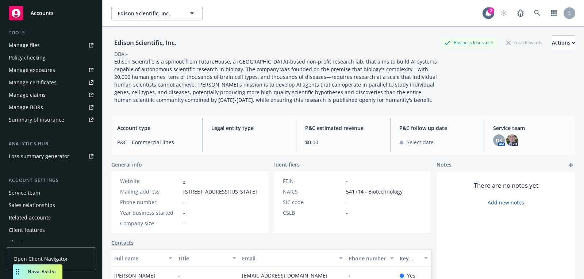
scroll to position [208, 0]
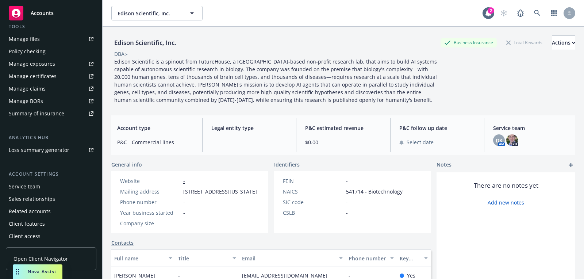
click at [49, 186] on div "Service team" at bounding box center [51, 187] width 85 height 12
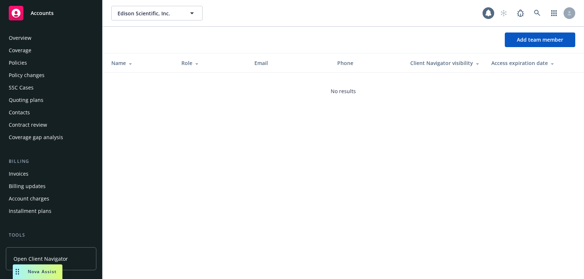
scroll to position [208, 0]
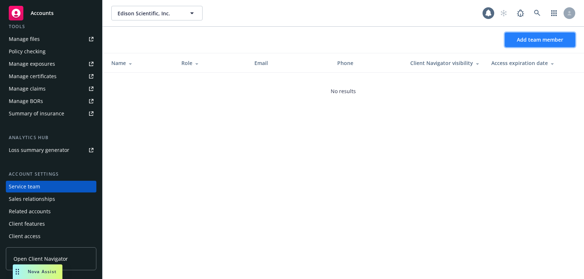
click at [516, 44] on button "Add team member" at bounding box center [540, 39] width 70 height 15
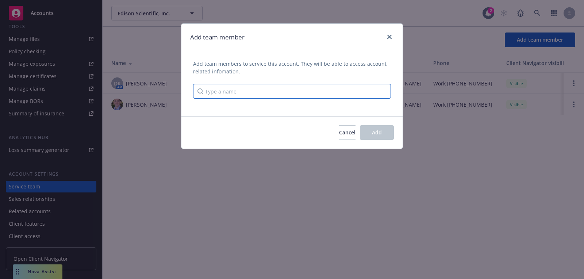
click at [284, 97] on input "Type a name" at bounding box center [292, 91] width 198 height 15
click at [206, 96] on input "Type a name" at bounding box center [292, 91] width 198 height 15
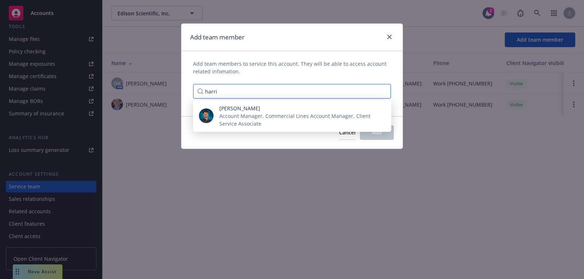
type input "harri"
click at [242, 137] on div "Cancel Add" at bounding box center [291, 132] width 221 height 32
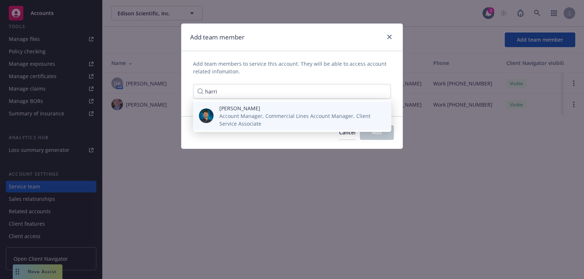
click at [247, 115] on span "Account Manager, Commercial Lines Account Manager, Client Service Associate" at bounding box center [299, 119] width 160 height 15
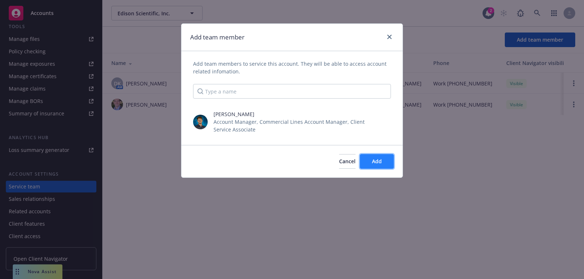
click at [388, 159] on button "Add" at bounding box center [377, 161] width 34 height 15
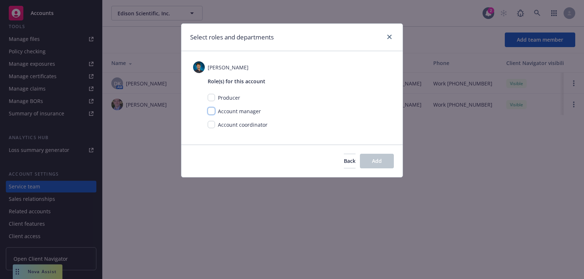
click at [212, 114] on input "checkbox" at bounding box center [211, 110] width 7 height 7
checkbox input "true"
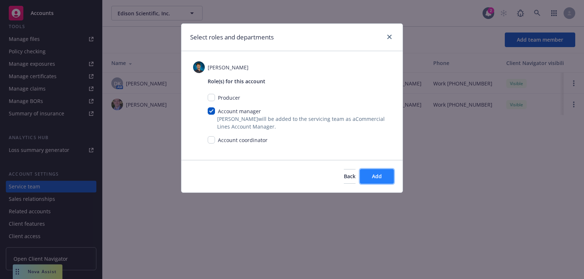
click at [387, 179] on button "Add" at bounding box center [377, 176] width 34 height 15
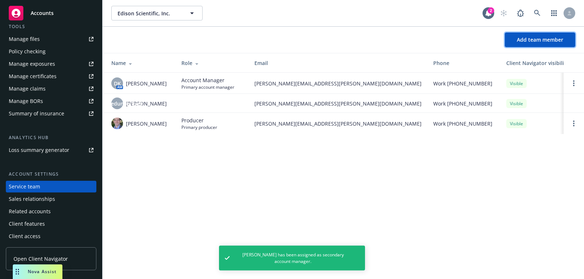
click at [541, 39] on span "Add team member" at bounding box center [540, 39] width 46 height 7
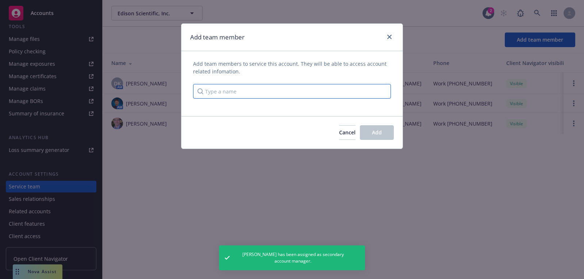
click at [217, 88] on input "Type a name" at bounding box center [292, 91] width 198 height 15
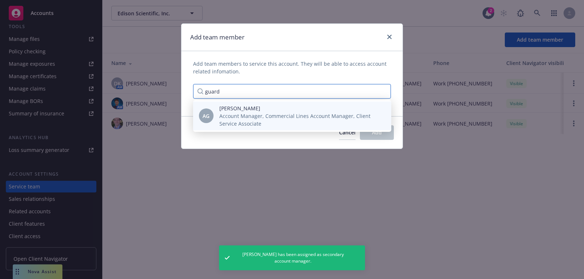
type input "guard"
click at [200, 119] on div "AG" at bounding box center [206, 115] width 15 height 15
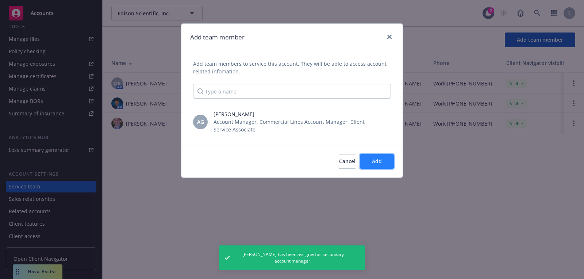
click at [375, 159] on span "Add" at bounding box center [377, 161] width 10 height 7
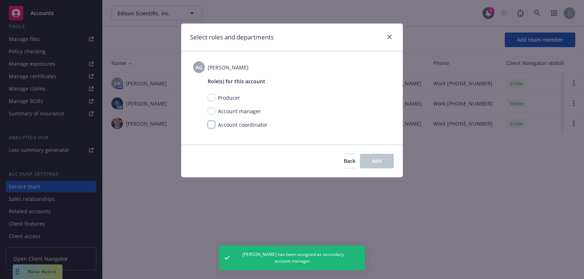
drag, startPoint x: 211, startPoint y: 121, endPoint x: 217, endPoint y: 124, distance: 6.4
click at [211, 122] on input "checkbox" at bounding box center [211, 124] width 7 height 7
checkbox input "true"
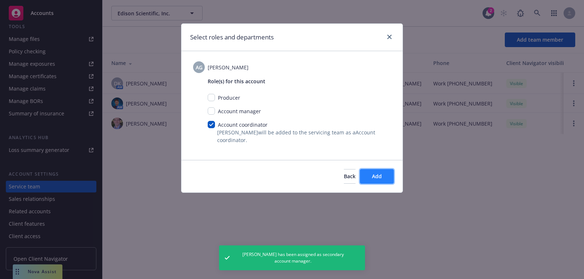
click at [371, 178] on button "Add" at bounding box center [377, 176] width 34 height 15
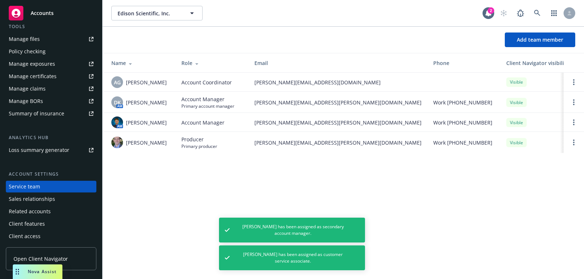
scroll to position [0, 0]
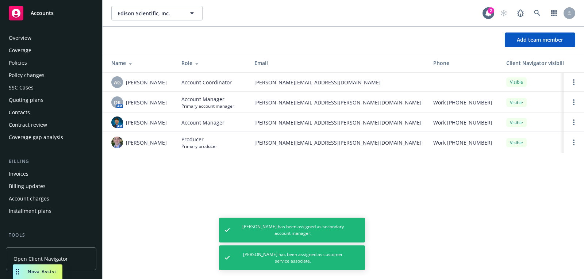
click at [34, 105] on div "Quoting plans" at bounding box center [26, 100] width 35 height 12
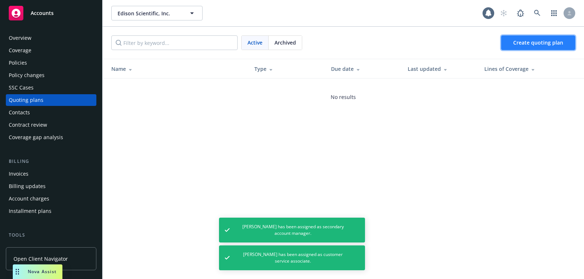
click at [529, 45] on span "Create quoting plan" at bounding box center [538, 42] width 50 height 7
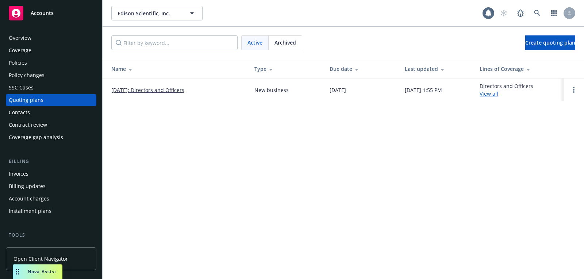
click at [183, 92] on link "10/15/2025: Directors and Officers" at bounding box center [147, 90] width 73 height 8
click at [545, 44] on span "Create quoting plan" at bounding box center [550, 42] width 50 height 7
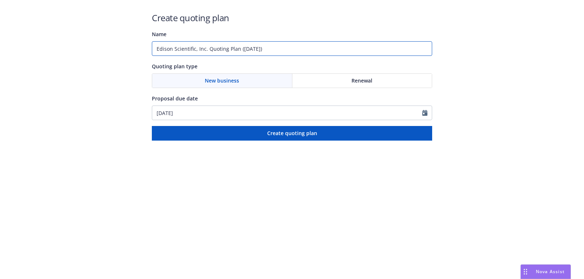
click at [252, 54] on input "Edison Scientific, Inc. Quoting Plan ([DATE])" at bounding box center [292, 48] width 280 height 15
type input "[DATE]"
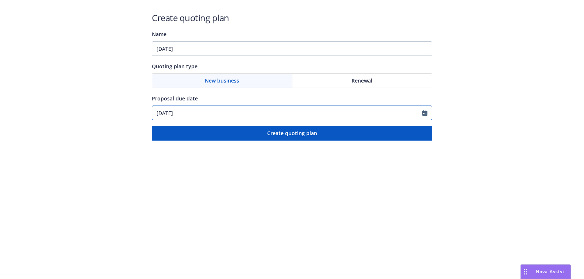
click at [230, 115] on input "[DATE]" at bounding box center [287, 113] width 270 height 14
select select "9"
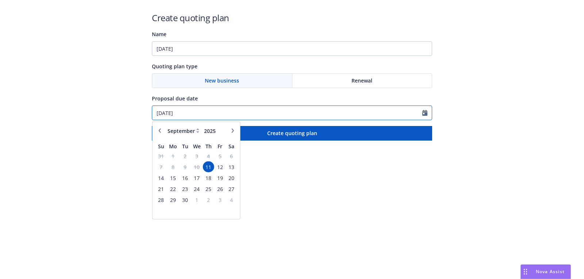
paste input "10/15"
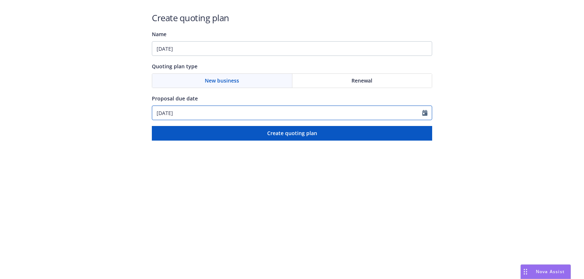
type input "[DATE]"
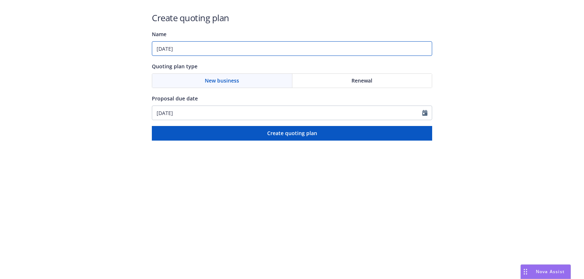
click at [232, 47] on input "[DATE]" at bounding box center [292, 48] width 280 height 15
paste input "Commercial Package"
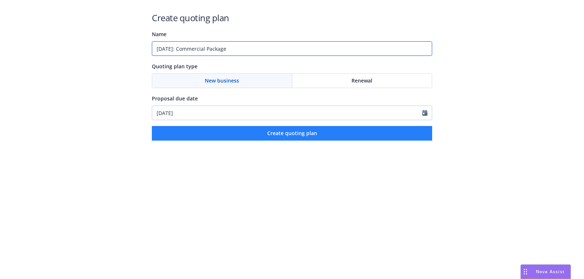
type input "[DATE]: Commercial Package"
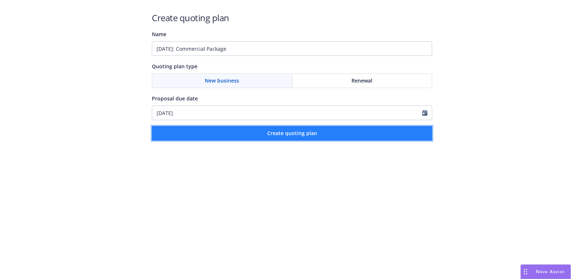
click at [284, 130] on span "Create quoting plan" at bounding box center [292, 133] width 50 height 7
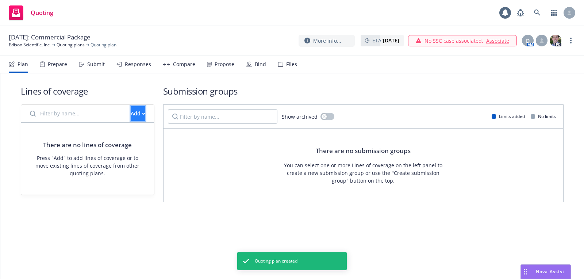
click at [137, 111] on button "Add" at bounding box center [138, 113] width 15 height 15
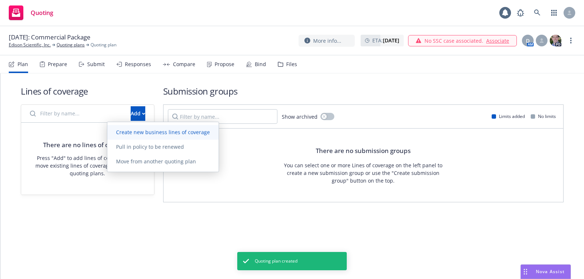
click at [166, 127] on link "Create new business lines of coverage" at bounding box center [162, 132] width 111 height 15
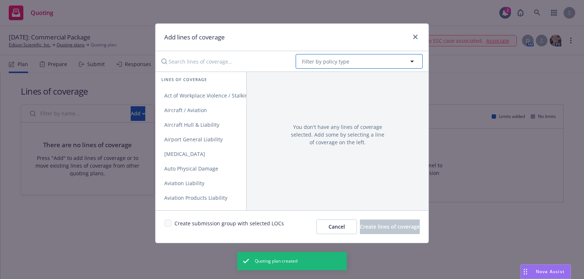
click at [405, 61] on button "Filter by policy type" at bounding box center [359, 61] width 127 height 15
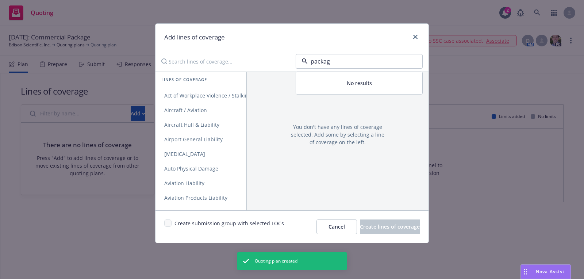
type input "package"
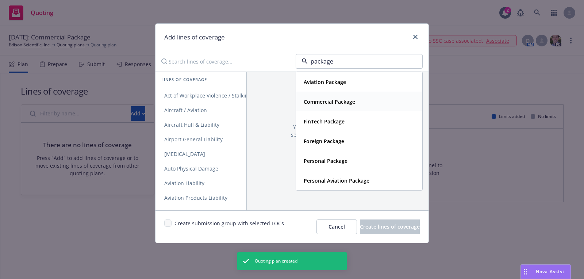
drag, startPoint x: 340, startPoint y: 82, endPoint x: 340, endPoint y: 99, distance: 17.5
click at [340, 99] on div "Aviation Package Commercial Package FinTech Package Foreign Package Personal Pa…" at bounding box center [359, 131] width 126 height 118
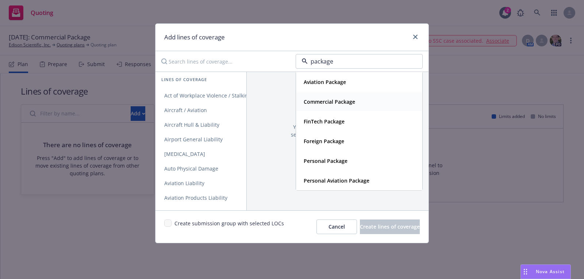
click at [340, 99] on strong "Commercial Package" at bounding box center [329, 101] width 51 height 7
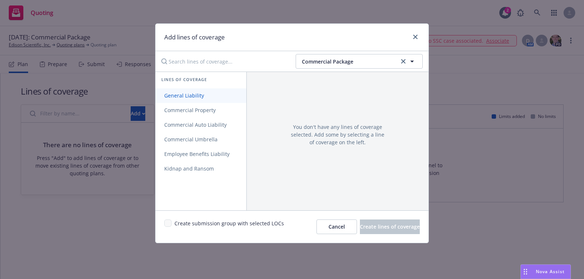
click at [193, 99] on link "General Liability" at bounding box center [201, 95] width 91 height 15
click at [193, 106] on link "Commercial Property" at bounding box center [201, 110] width 91 height 15
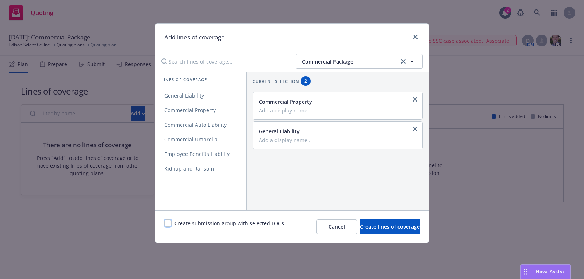
click at [167, 220] on input "checkbox" at bounding box center [167, 222] width 7 height 7
checkbox input "true"
click at [360, 223] on span "Create lines of coverage" at bounding box center [390, 226] width 60 height 7
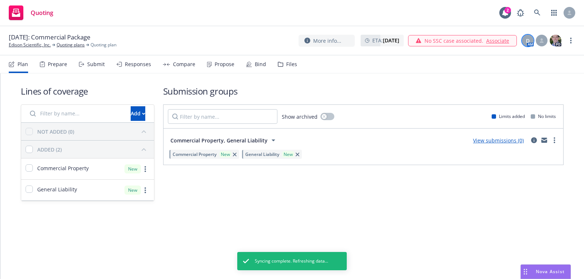
click at [527, 42] on span "D" at bounding box center [528, 41] width 4 height 8
click at [473, 96] on link "Switch account manager" at bounding box center [450, 98] width 60 height 8
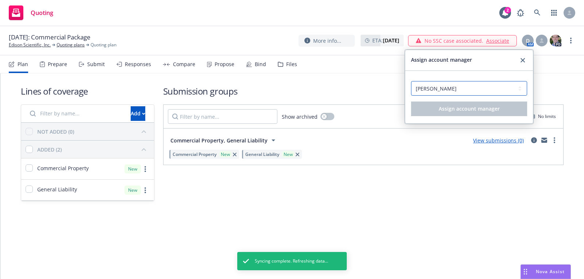
click at [464, 89] on select "Select an account manager... Doug Keidel Harrison Kepp" at bounding box center [469, 88] width 116 height 15
select select "5dc556c9-220b-4c4f-8a11-085d2e7c9e12"
click at [411, 81] on select "Select an account manager... Doug Keidel Harrison Kepp" at bounding box center [469, 88] width 116 height 15
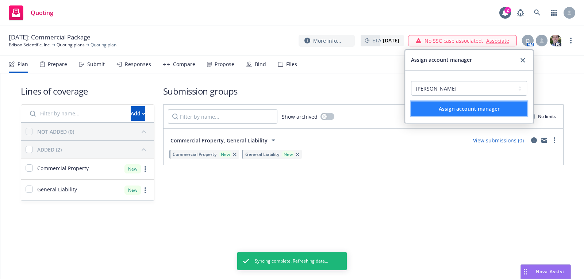
drag, startPoint x: 464, startPoint y: 89, endPoint x: 456, endPoint y: 102, distance: 15.8
click at [456, 102] on button "Assign account manager" at bounding box center [469, 108] width 116 height 15
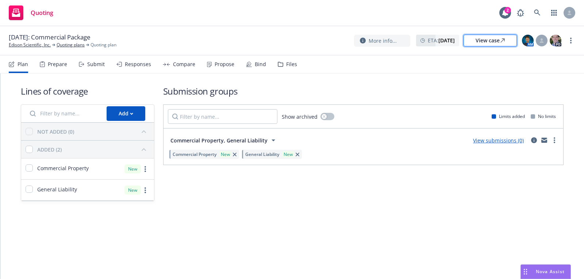
click at [494, 35] on div "View case" at bounding box center [490, 40] width 29 height 11
